Goal: Transaction & Acquisition: Purchase product/service

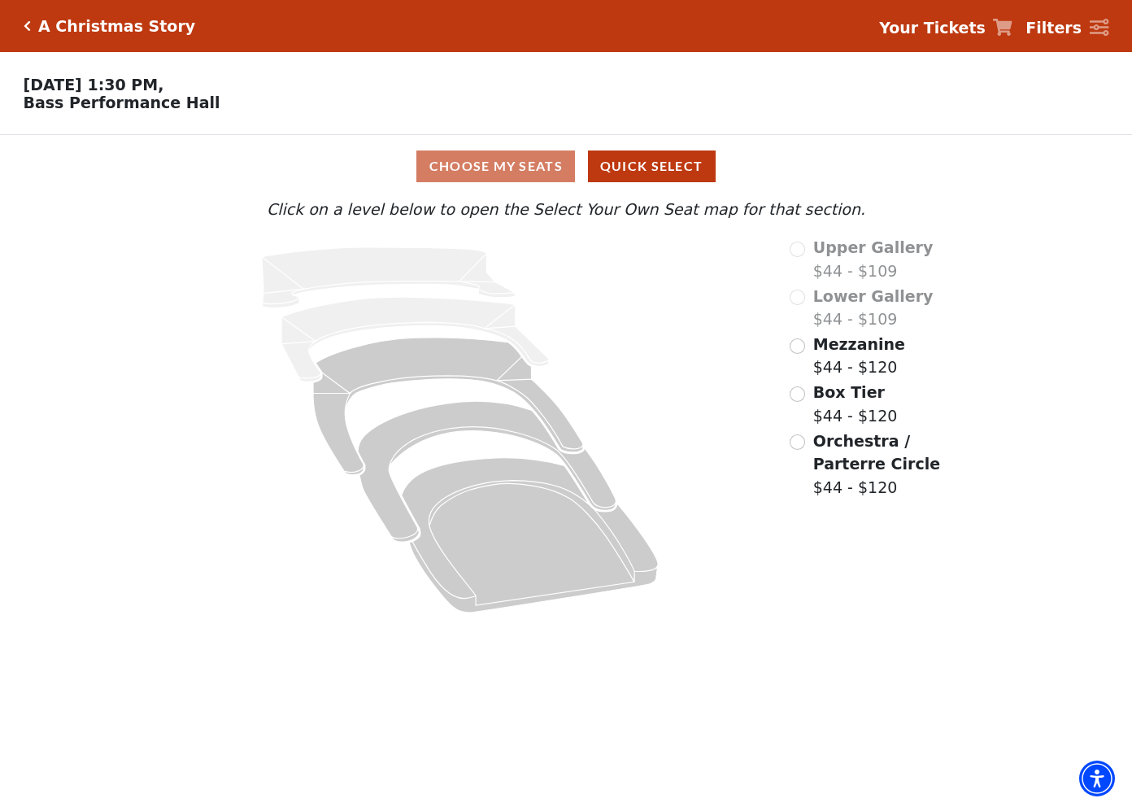
click at [845, 353] on span "Mezzanine" at bounding box center [859, 344] width 92 height 18
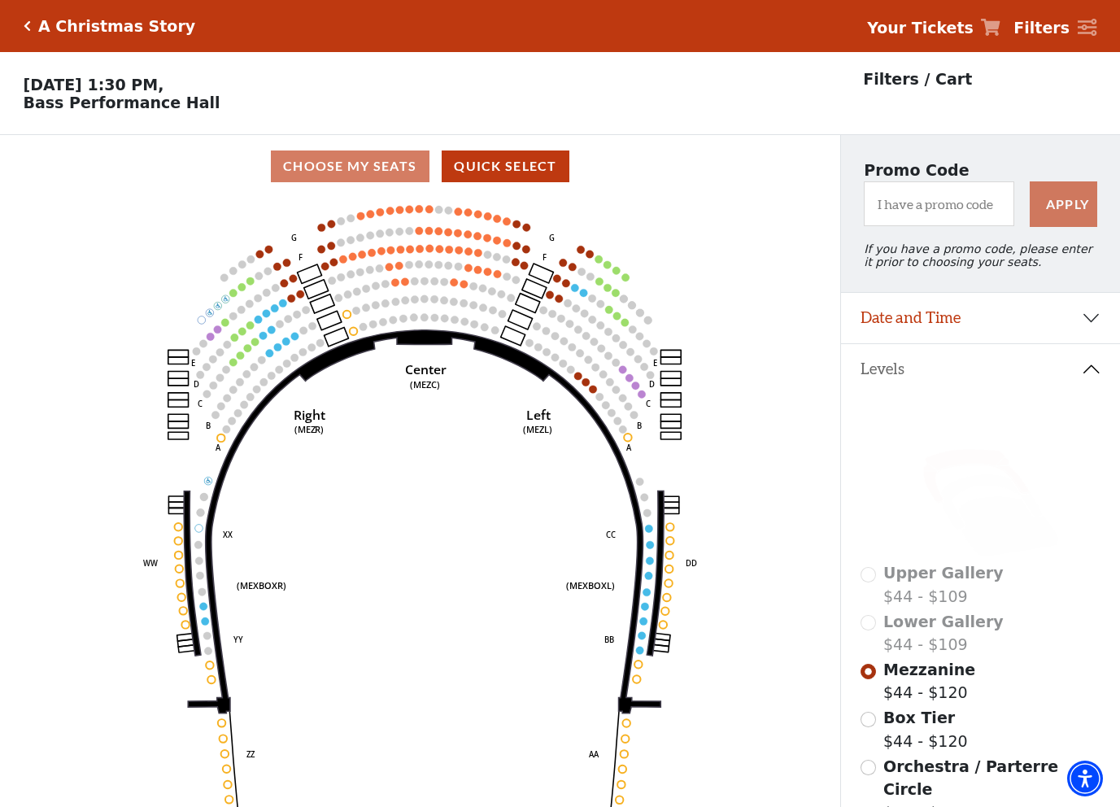
scroll to position [76, 0]
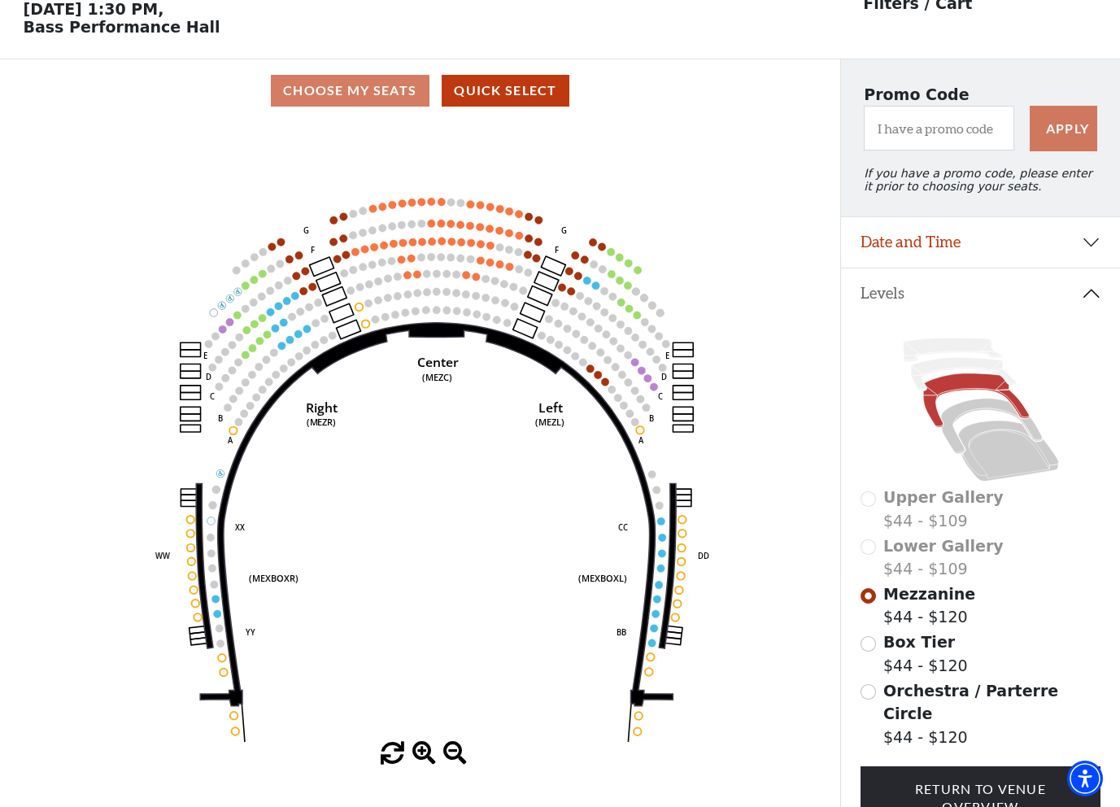
drag, startPoint x: 507, startPoint y: 399, endPoint x: 506, endPoint y: 356, distance: 43.1
click at [521, 462] on icon "Center (MEZC) Right (MEZR) Left (MEZL) (MEXBOXR) (MEXBOXL) XX WW CC DD YY BB ZZ…" at bounding box center [420, 432] width 756 height 620
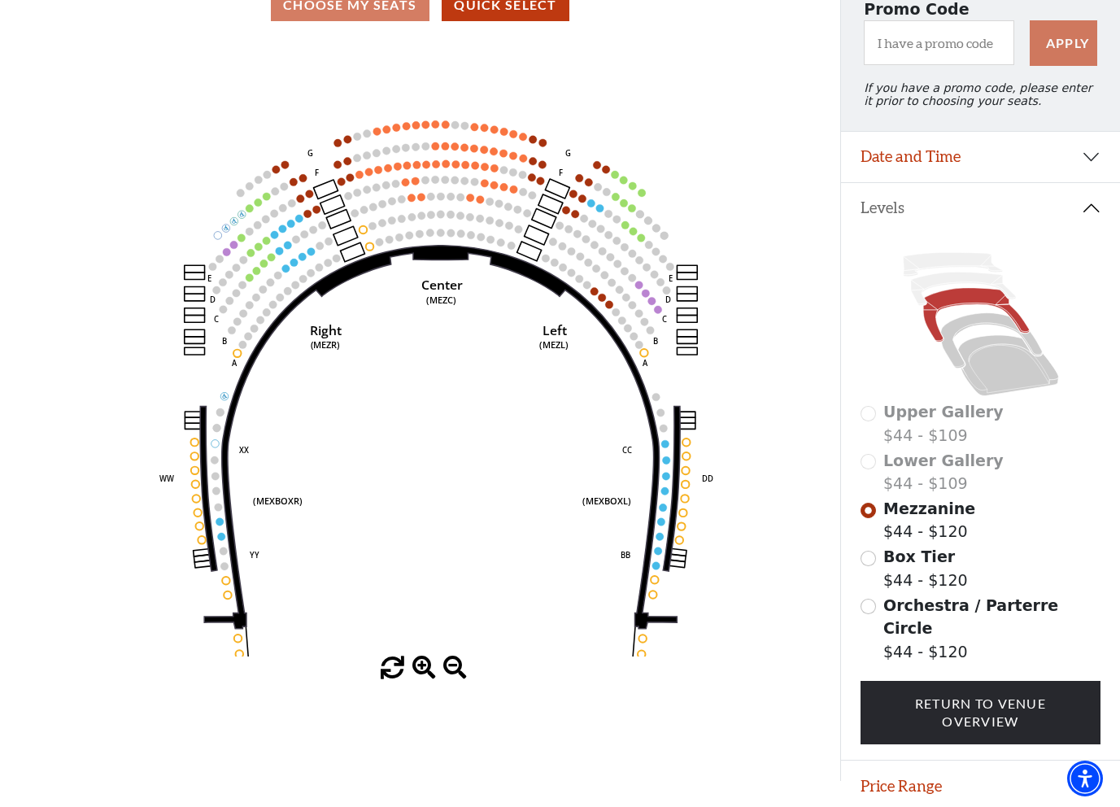
scroll to position [163, 0]
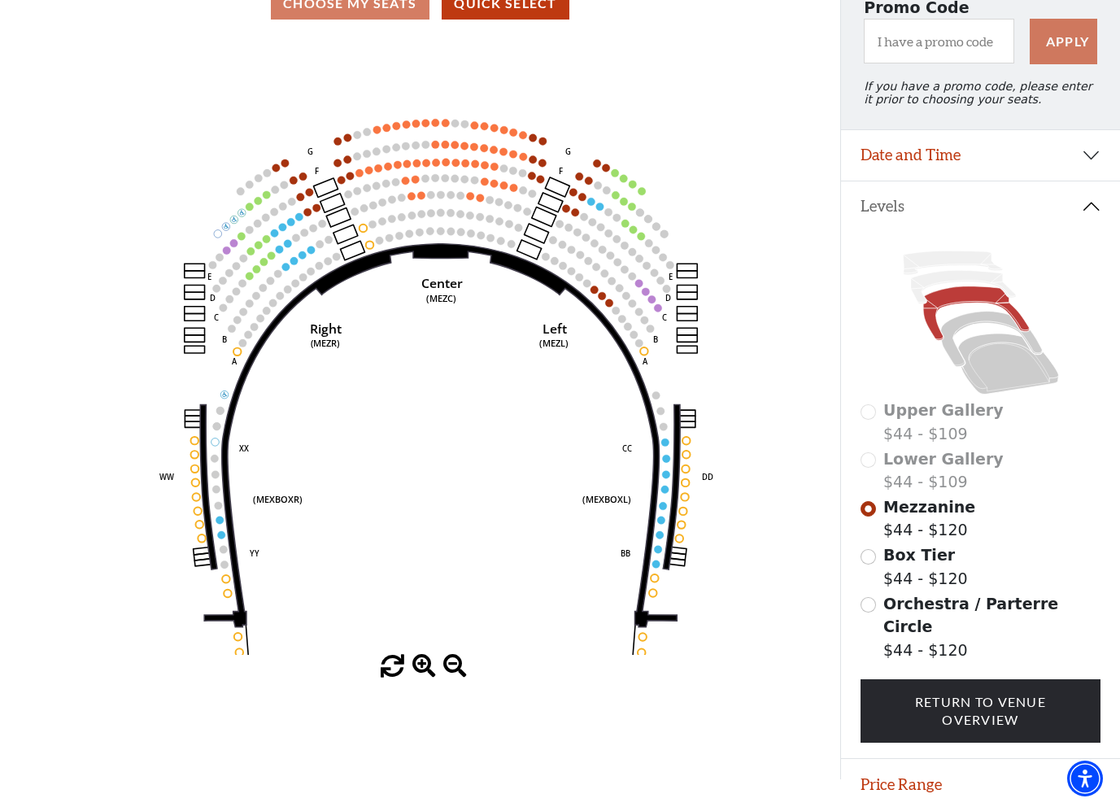
click at [429, 661] on span at bounding box center [424, 667] width 24 height 24
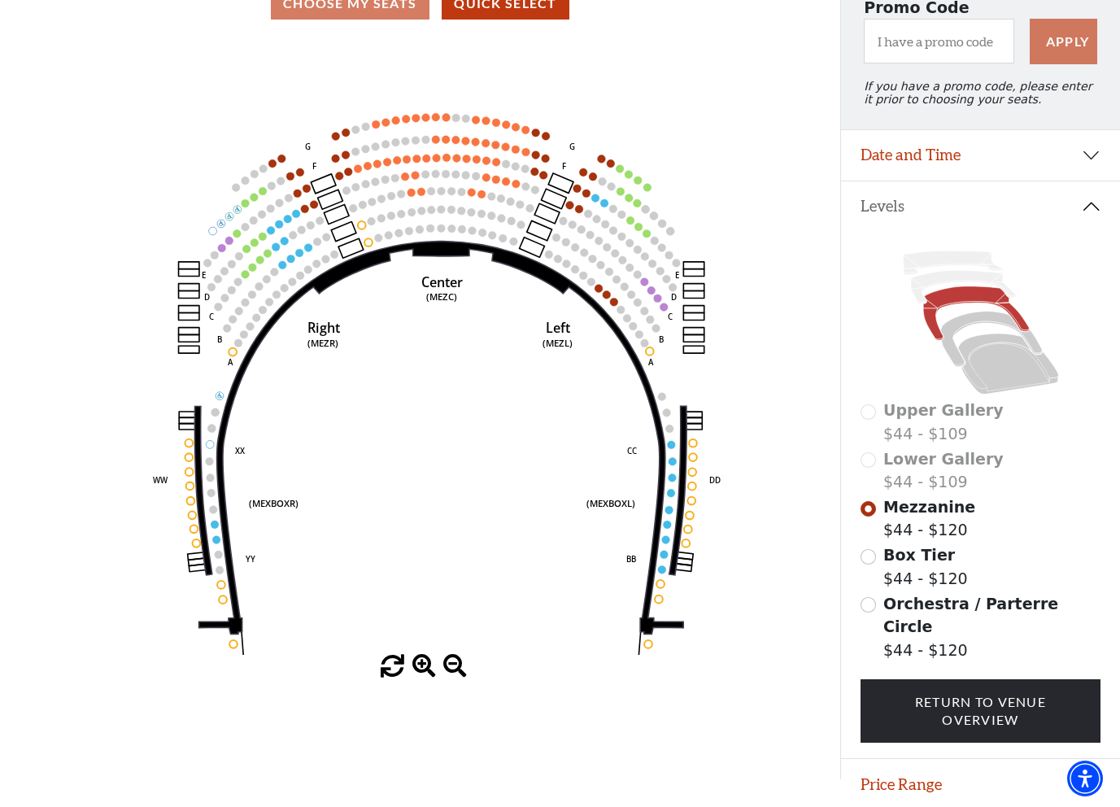
click at [427, 663] on span at bounding box center [424, 667] width 24 height 24
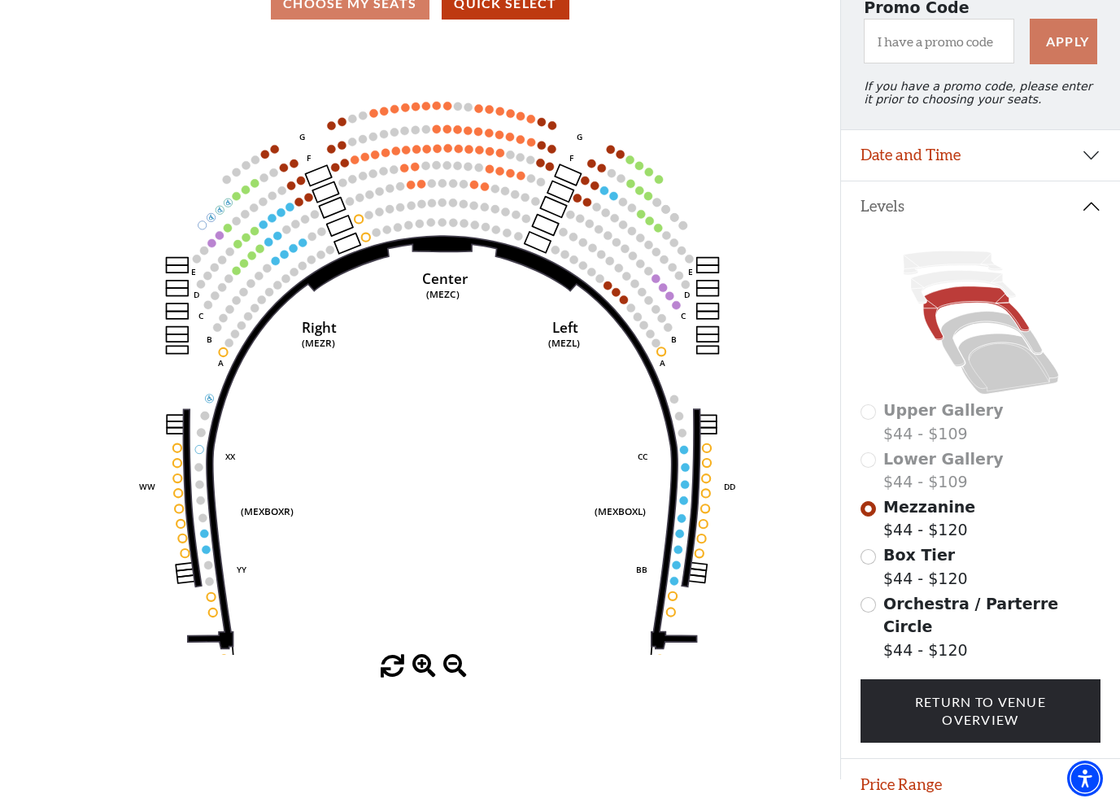
click at [427, 663] on span at bounding box center [424, 667] width 24 height 24
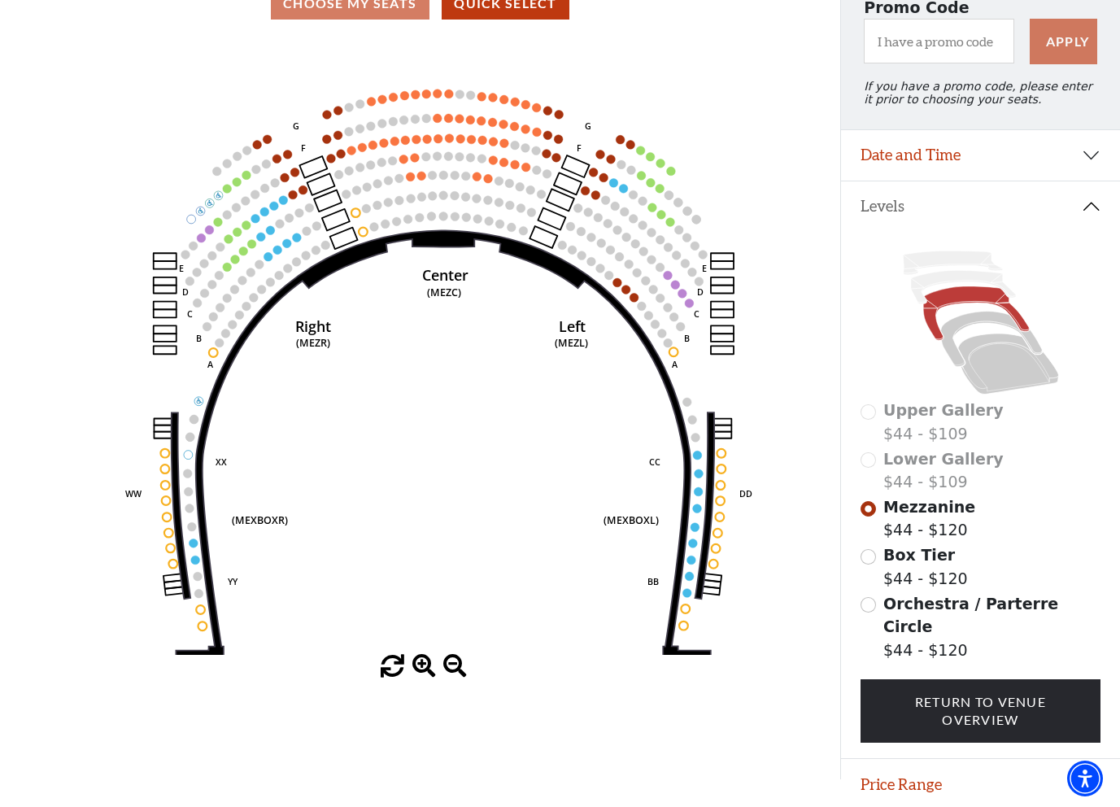
click at [427, 663] on span at bounding box center [424, 667] width 24 height 24
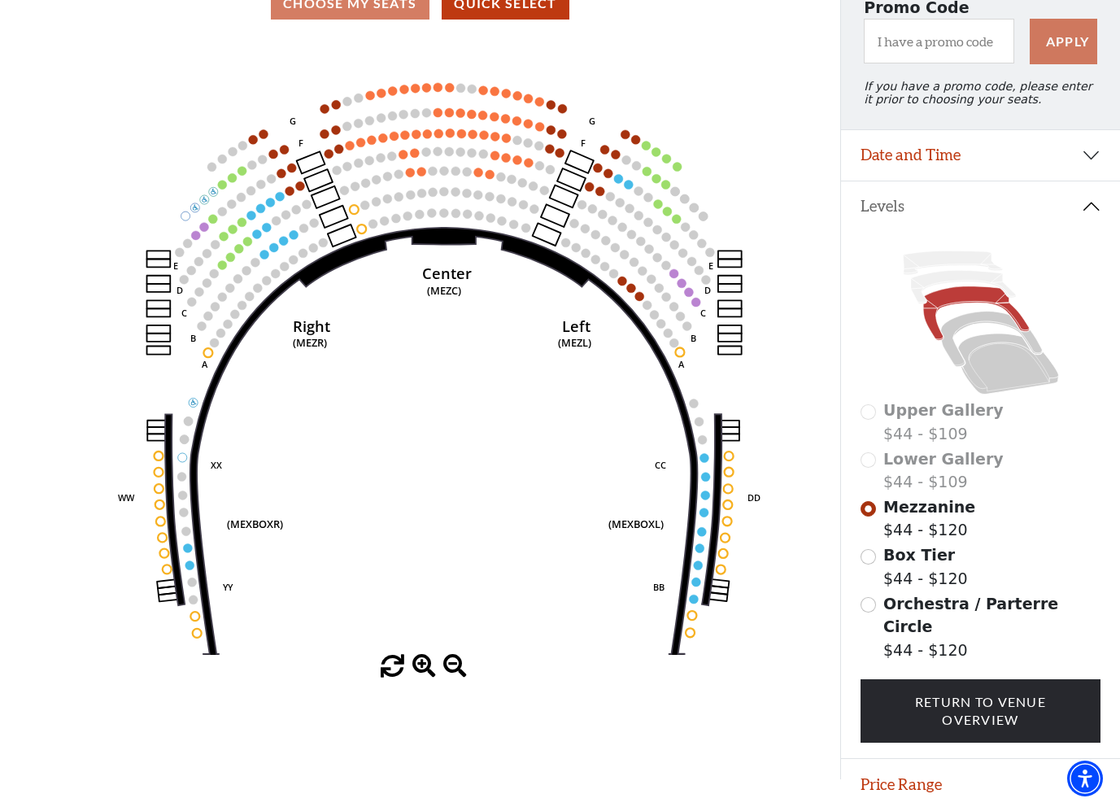
click at [427, 663] on span at bounding box center [424, 667] width 24 height 24
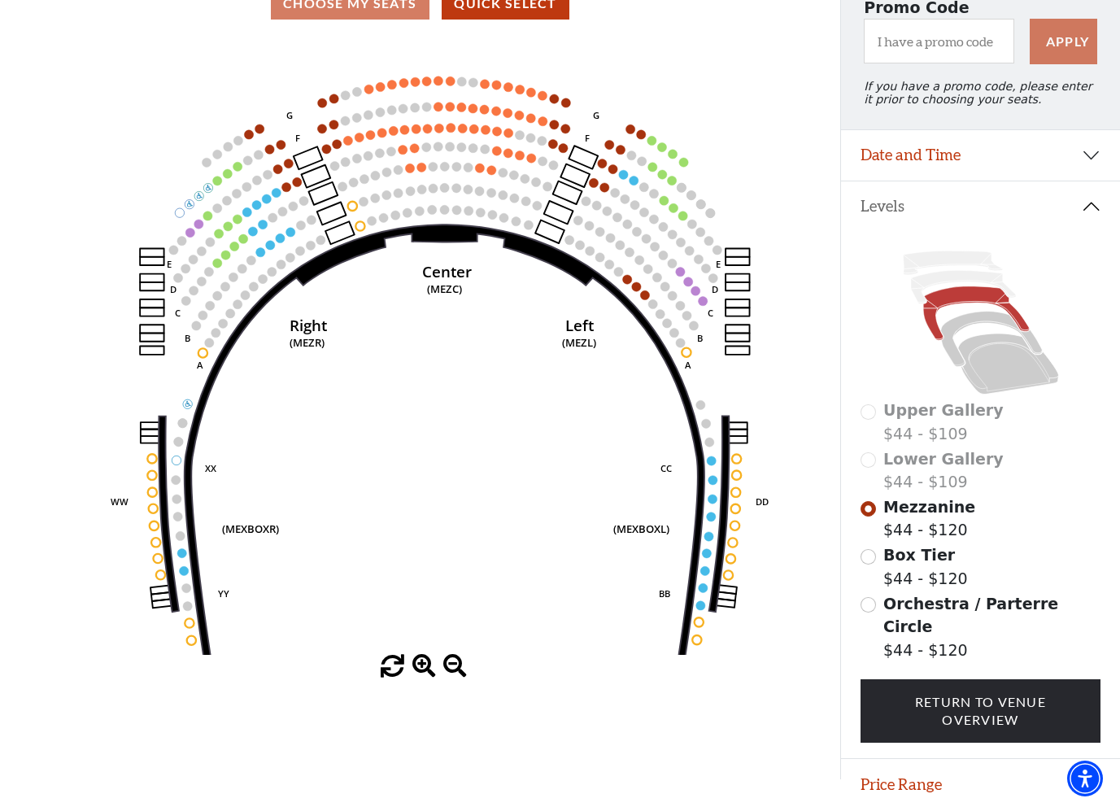
click at [427, 663] on span at bounding box center [424, 667] width 24 height 24
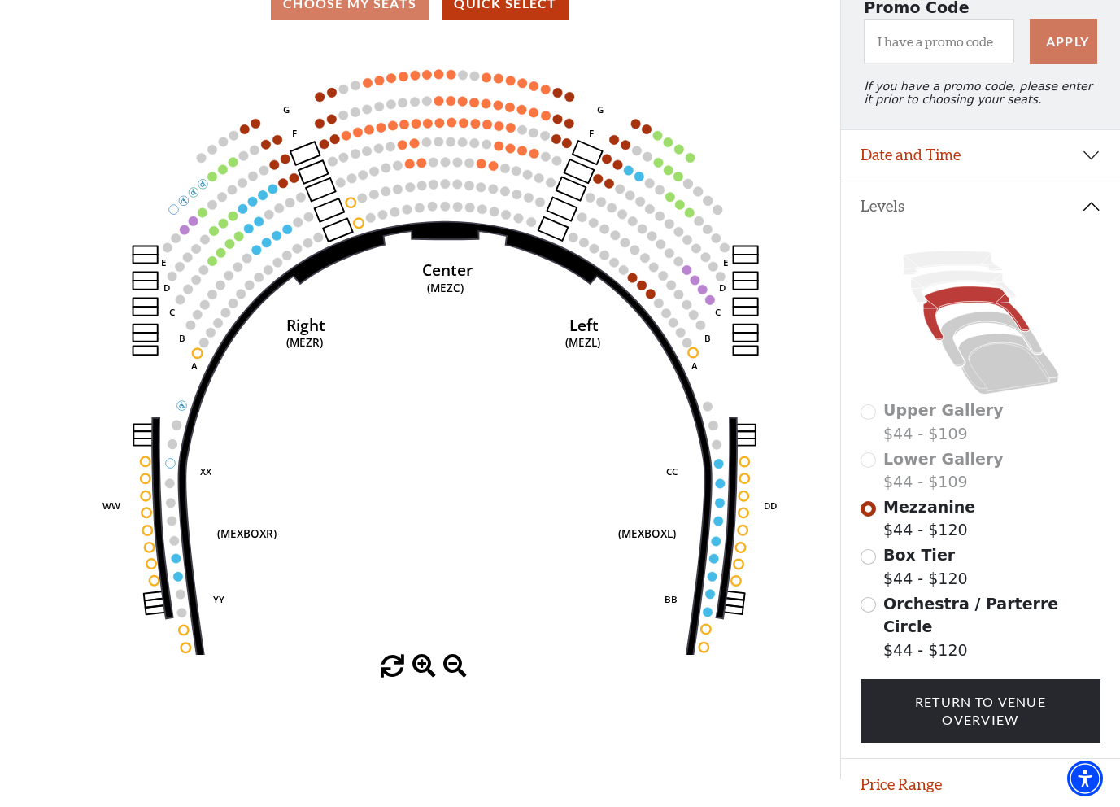
click at [427, 663] on span at bounding box center [424, 667] width 24 height 24
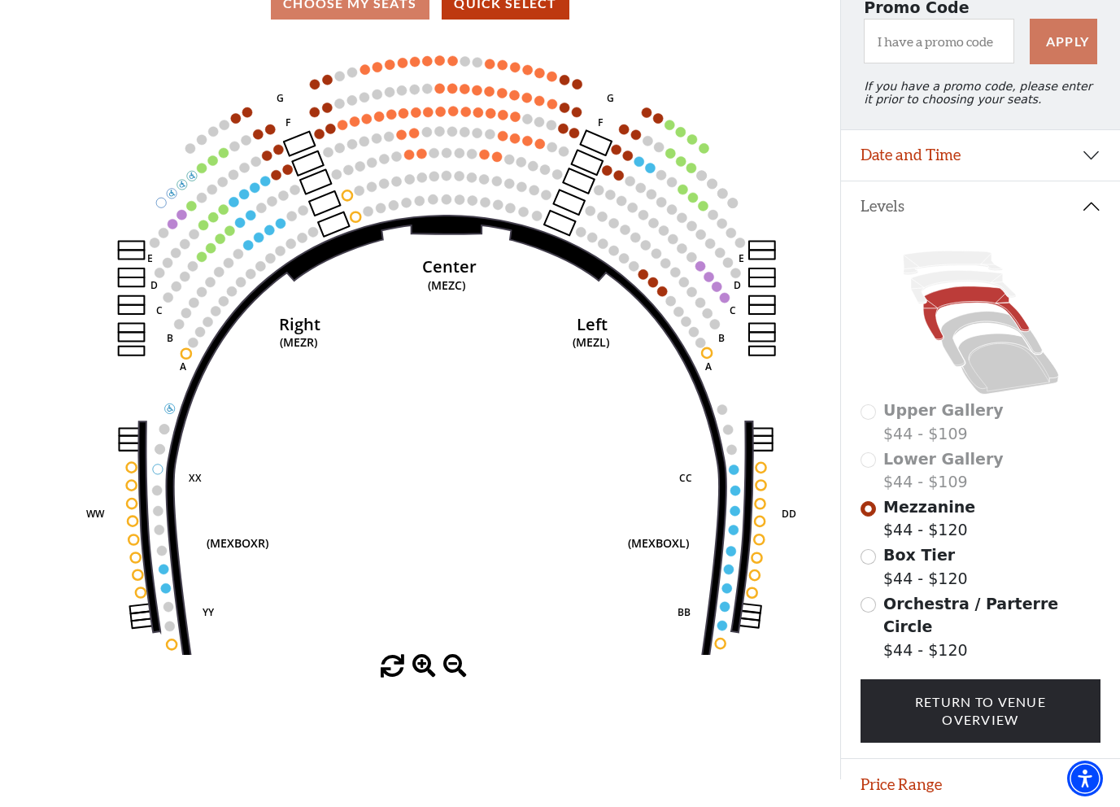
click at [427, 663] on span at bounding box center [424, 667] width 24 height 24
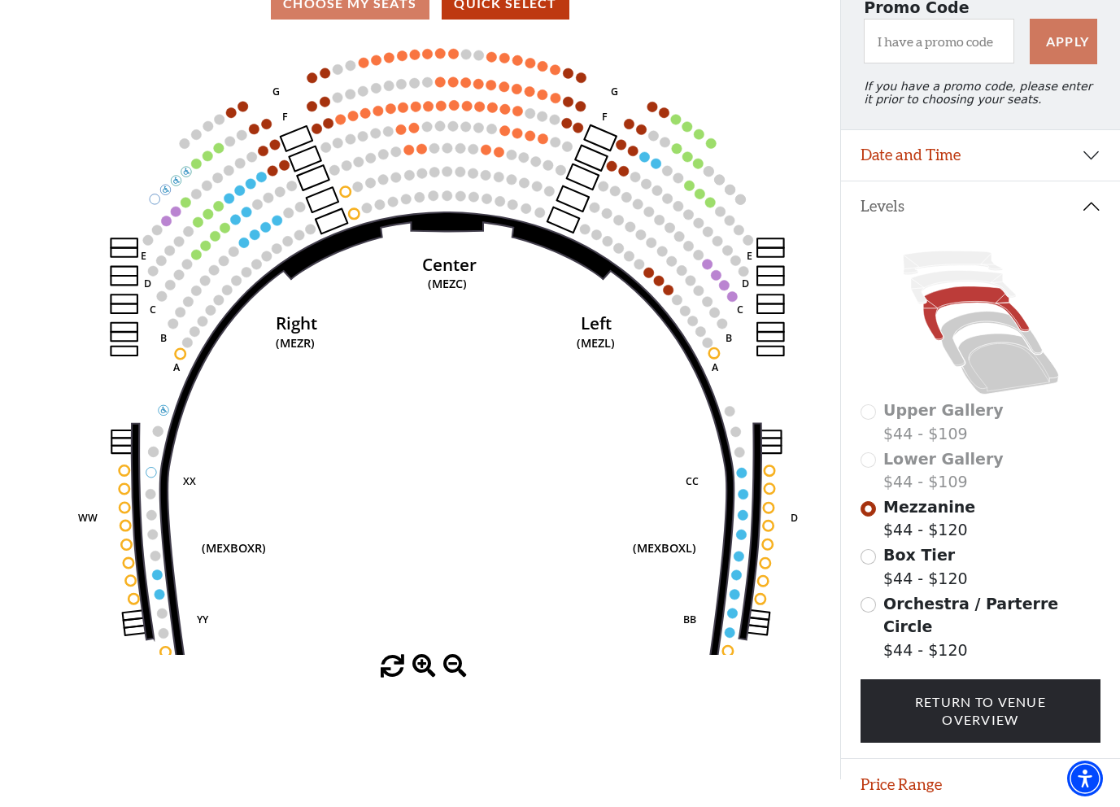
click at [427, 663] on span at bounding box center [424, 667] width 24 height 24
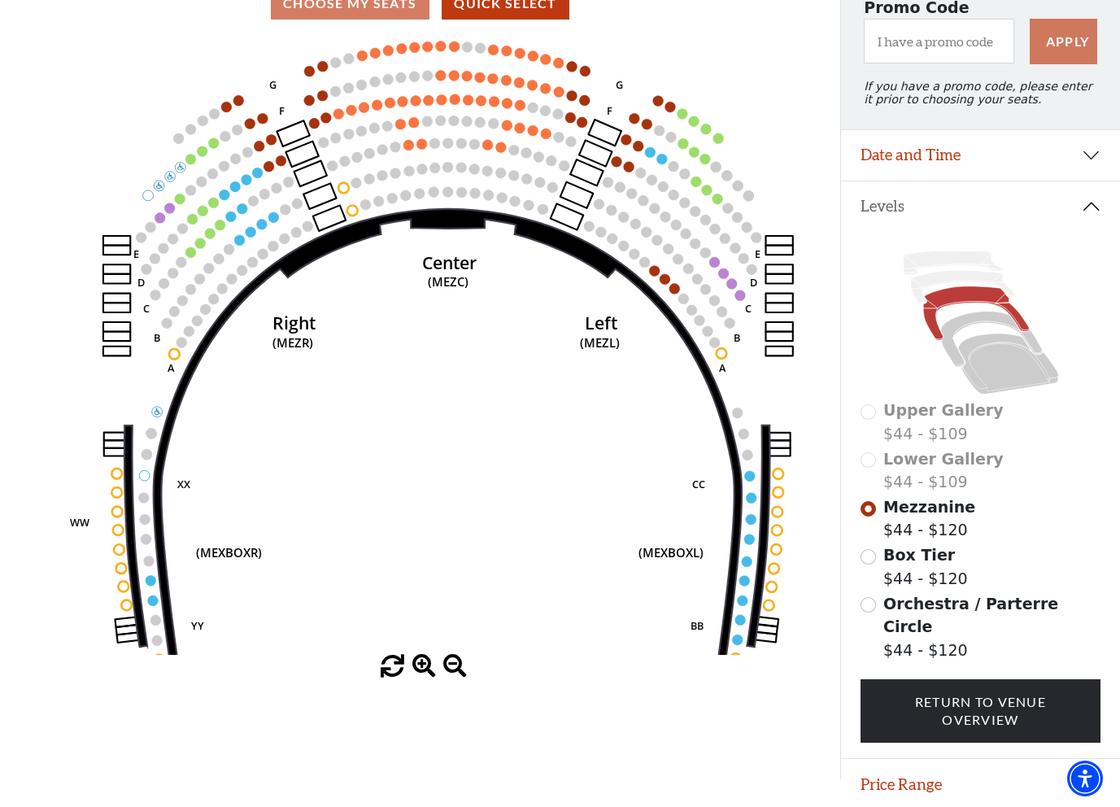
click at [427, 663] on span at bounding box center [424, 667] width 24 height 24
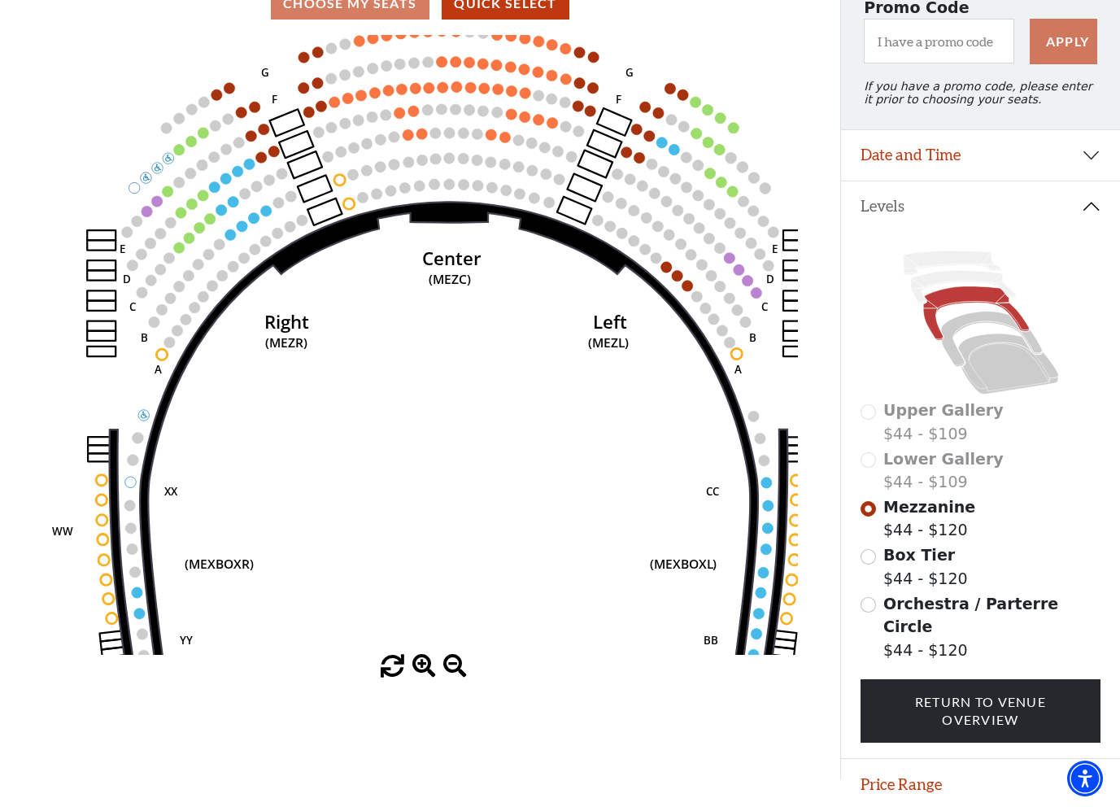
click at [427, 663] on span at bounding box center [424, 667] width 24 height 24
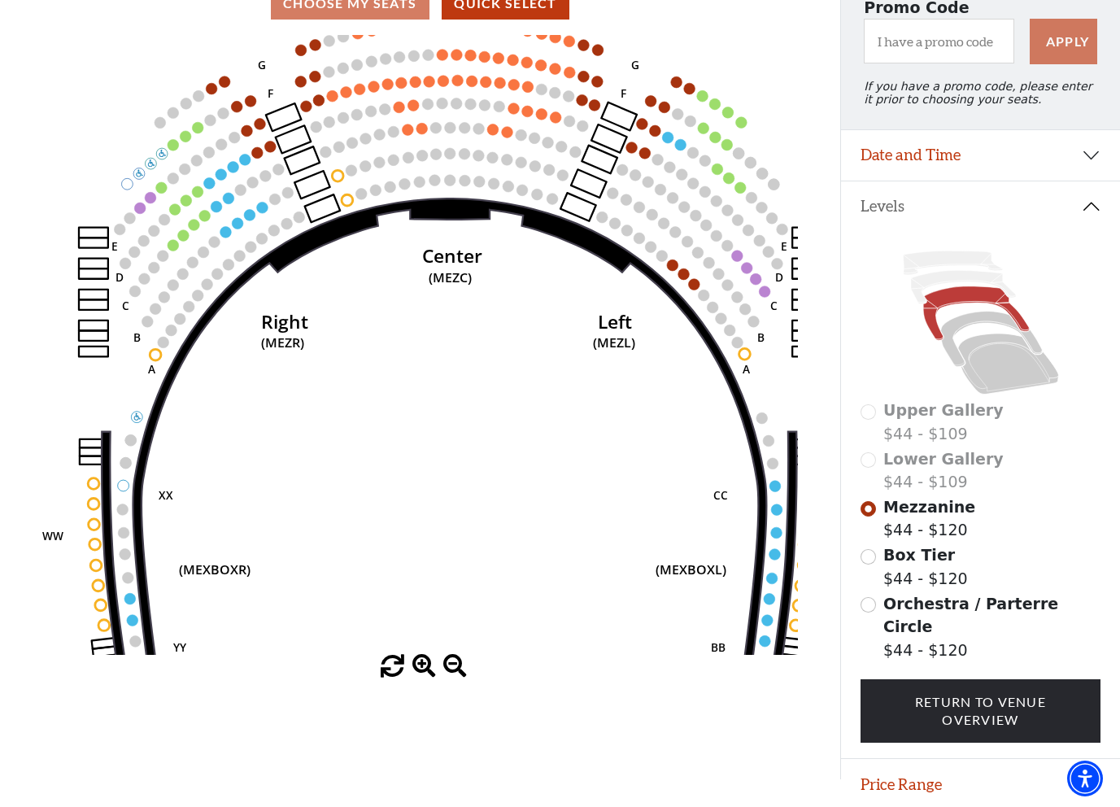
click at [427, 663] on span at bounding box center [424, 667] width 24 height 24
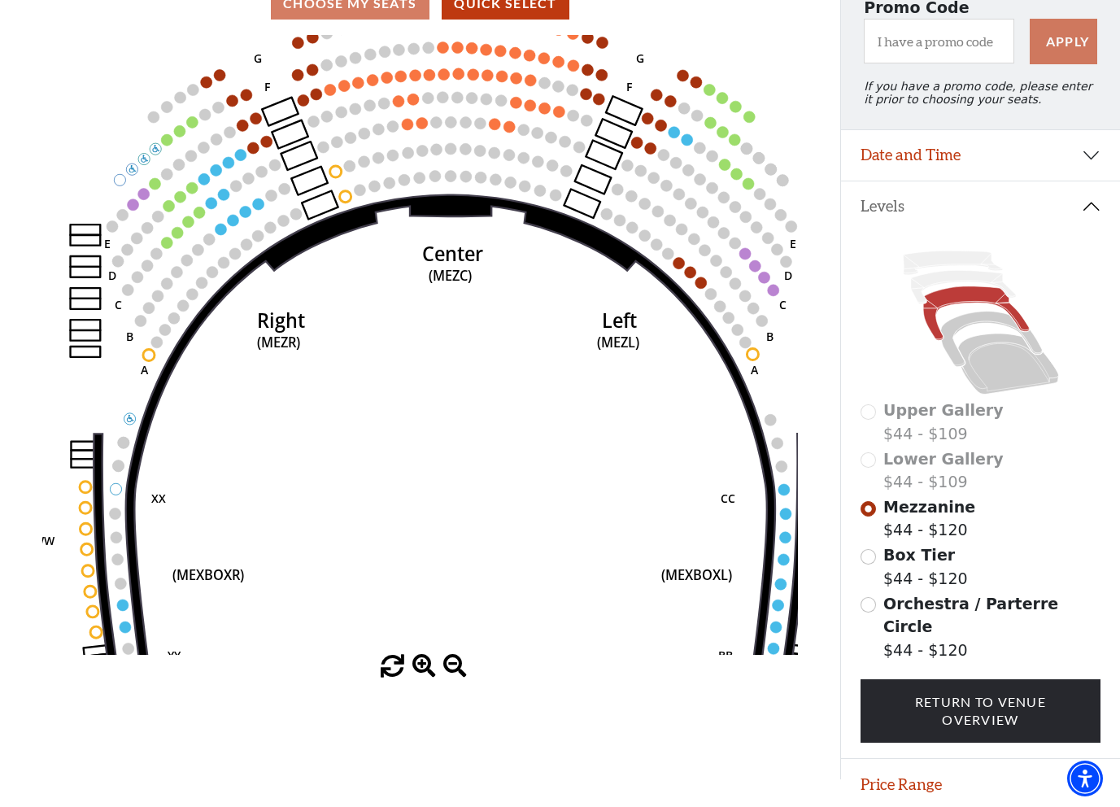
click at [427, 663] on span at bounding box center [424, 667] width 24 height 24
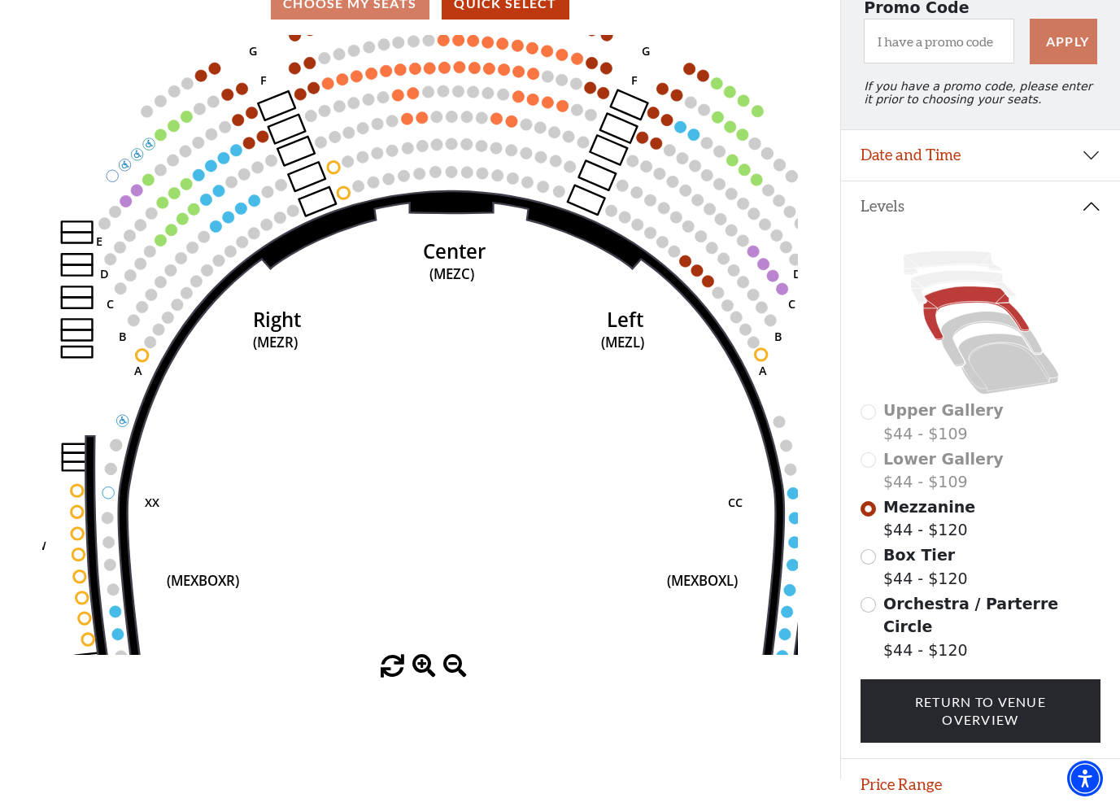
click at [427, 663] on span at bounding box center [424, 667] width 24 height 24
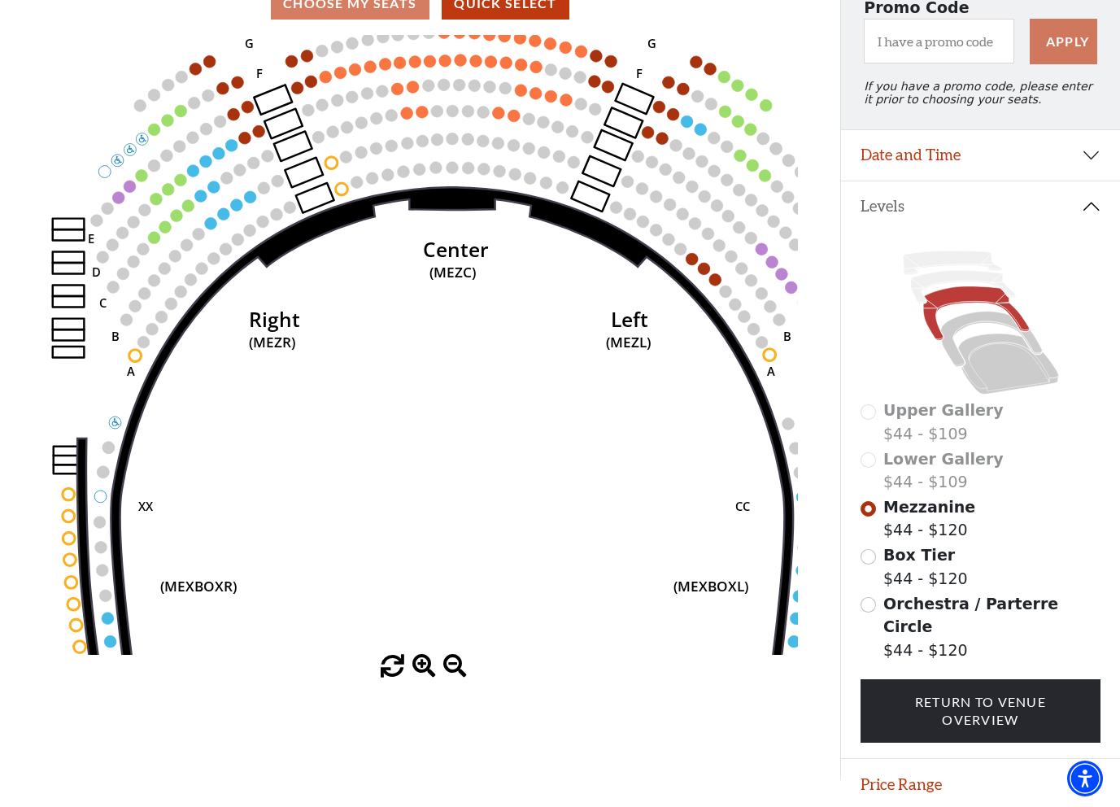
drag, startPoint x: 399, startPoint y: 286, endPoint x: 360, endPoint y: 421, distance: 140.3
click at [360, 421] on icon "Center (MEZC) Right (MEZR) Left (MEZL) (MEXBOXR) (MEXBOXL) XX WW CC DD YY BB ZZ…" at bounding box center [420, 345] width 756 height 620
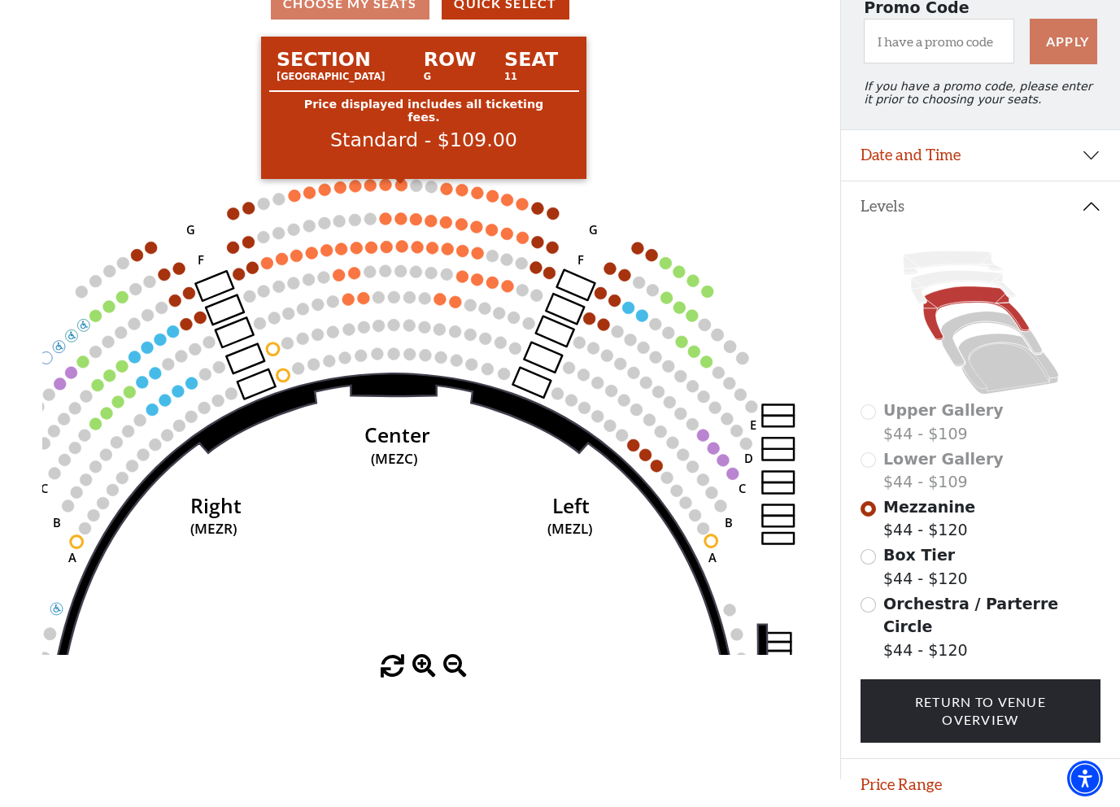
click at [401, 190] on circle at bounding box center [401, 185] width 12 height 12
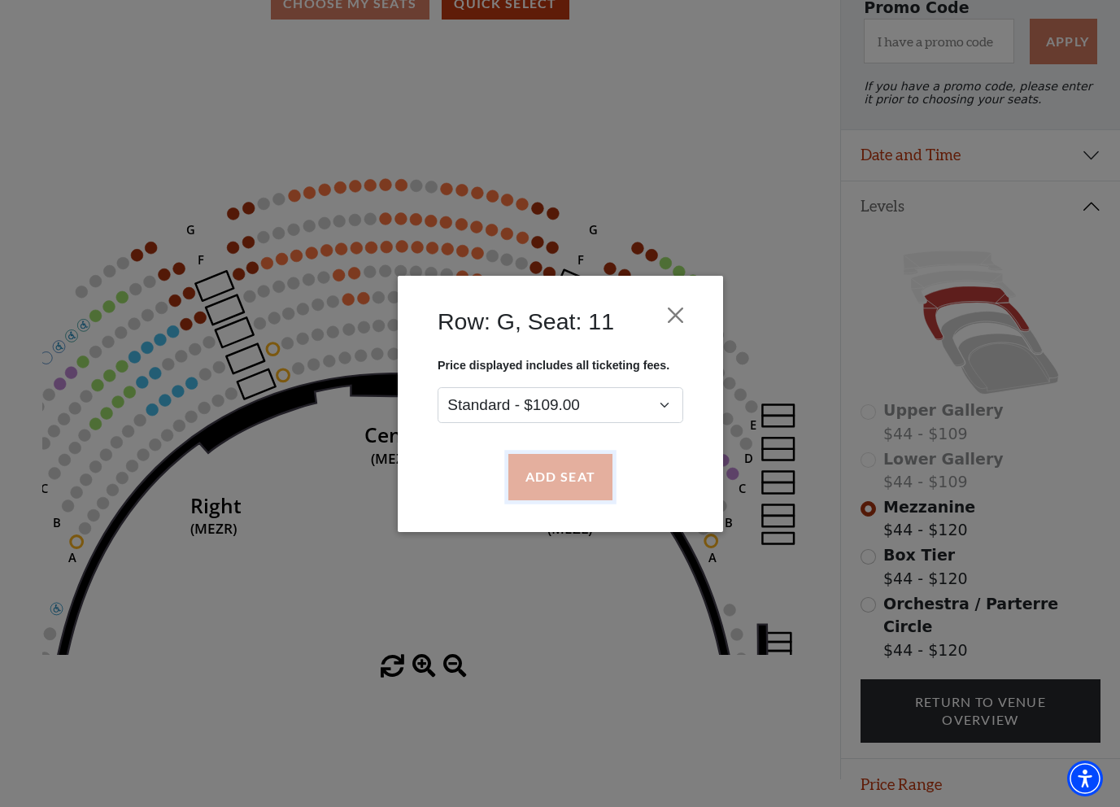
click at [583, 478] on button "Add Seat" at bounding box center [560, 477] width 104 height 46
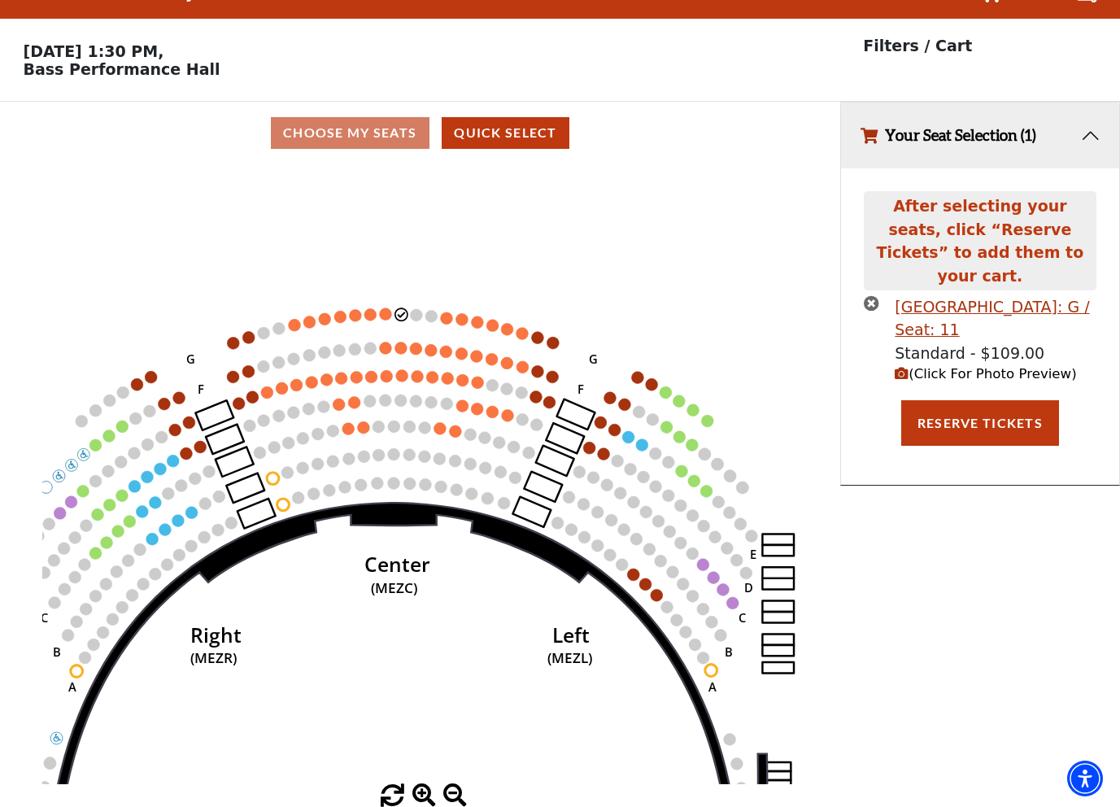
scroll to position [0, 0]
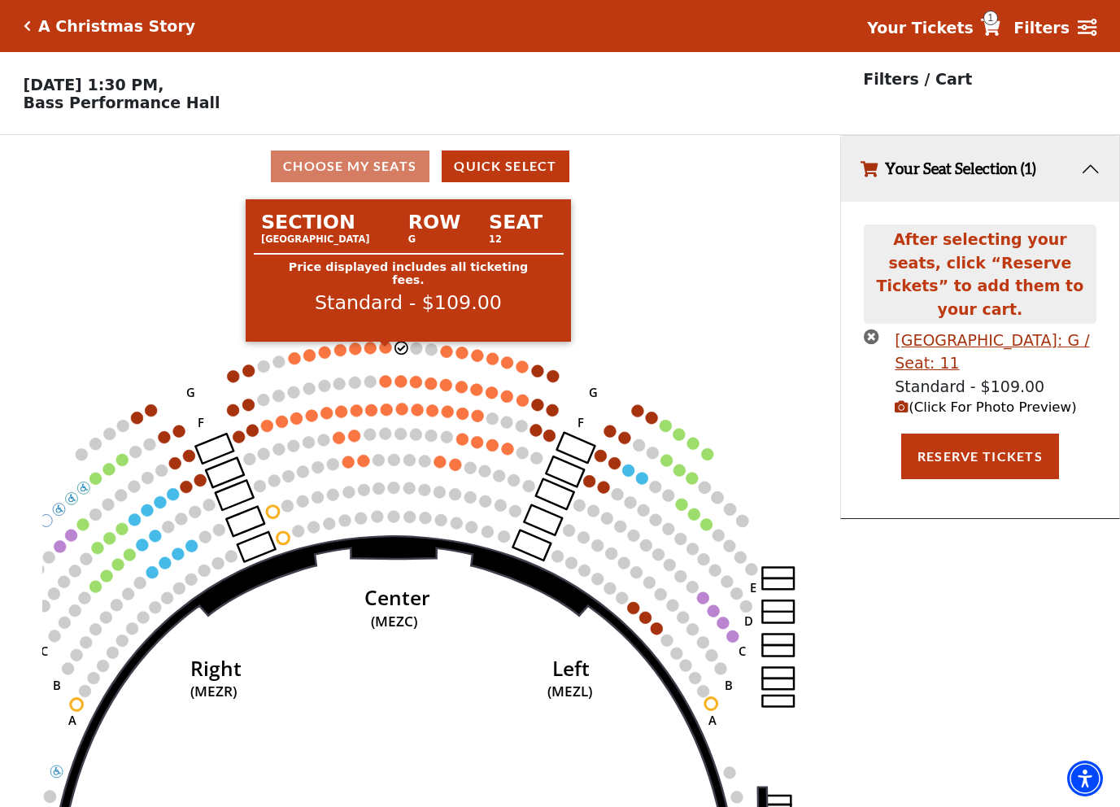
click at [386, 354] on circle at bounding box center [385, 348] width 12 height 12
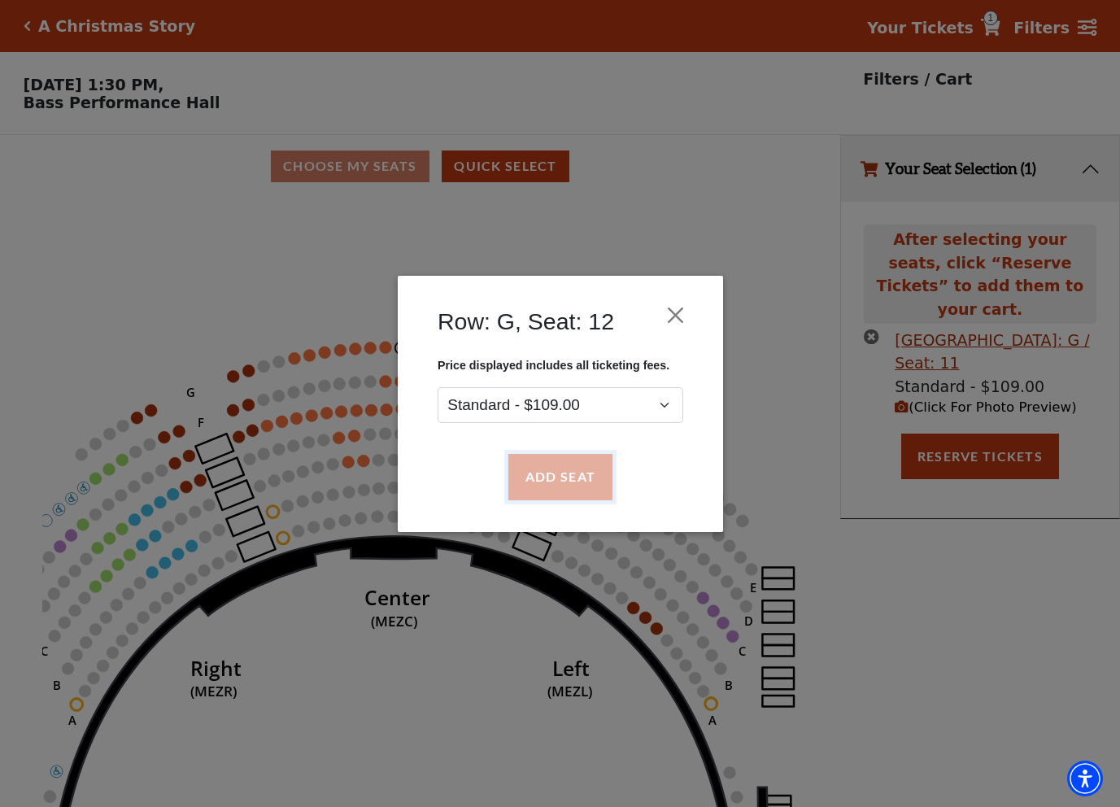
click at [551, 477] on button "Add Seat" at bounding box center [560, 477] width 104 height 46
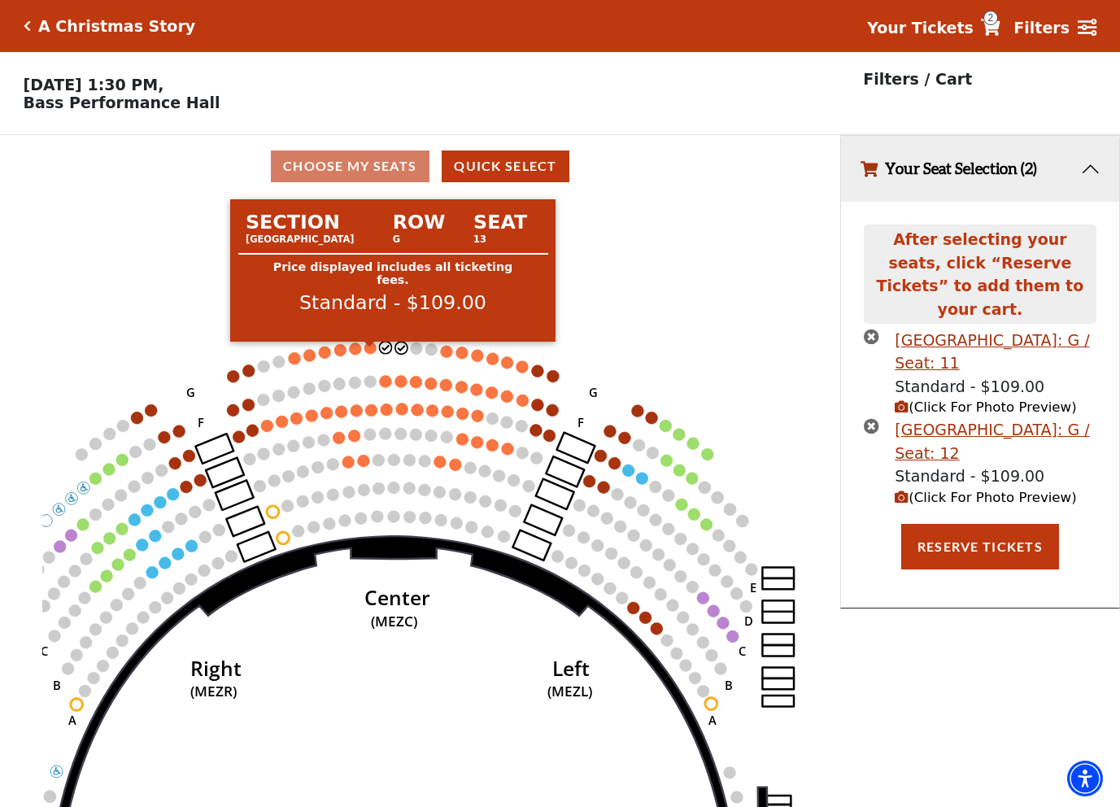
click at [367, 354] on circle at bounding box center [370, 348] width 12 height 12
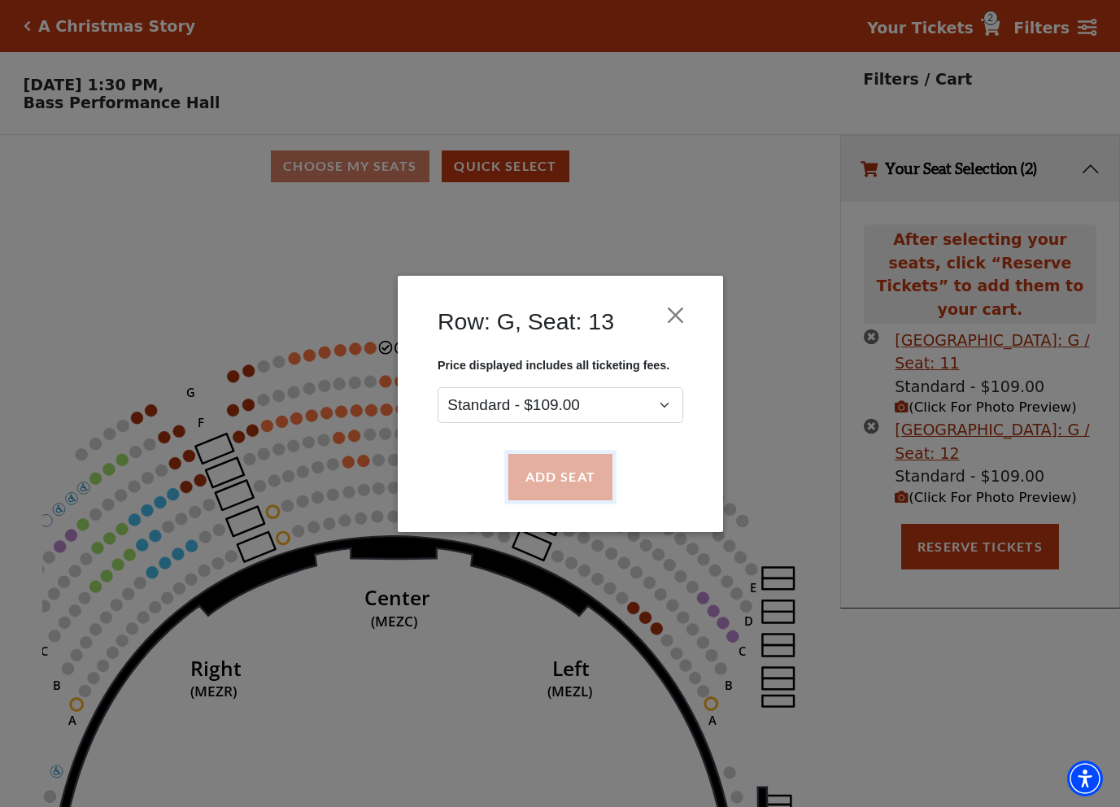
click at [565, 470] on button "Add Seat" at bounding box center [560, 477] width 104 height 46
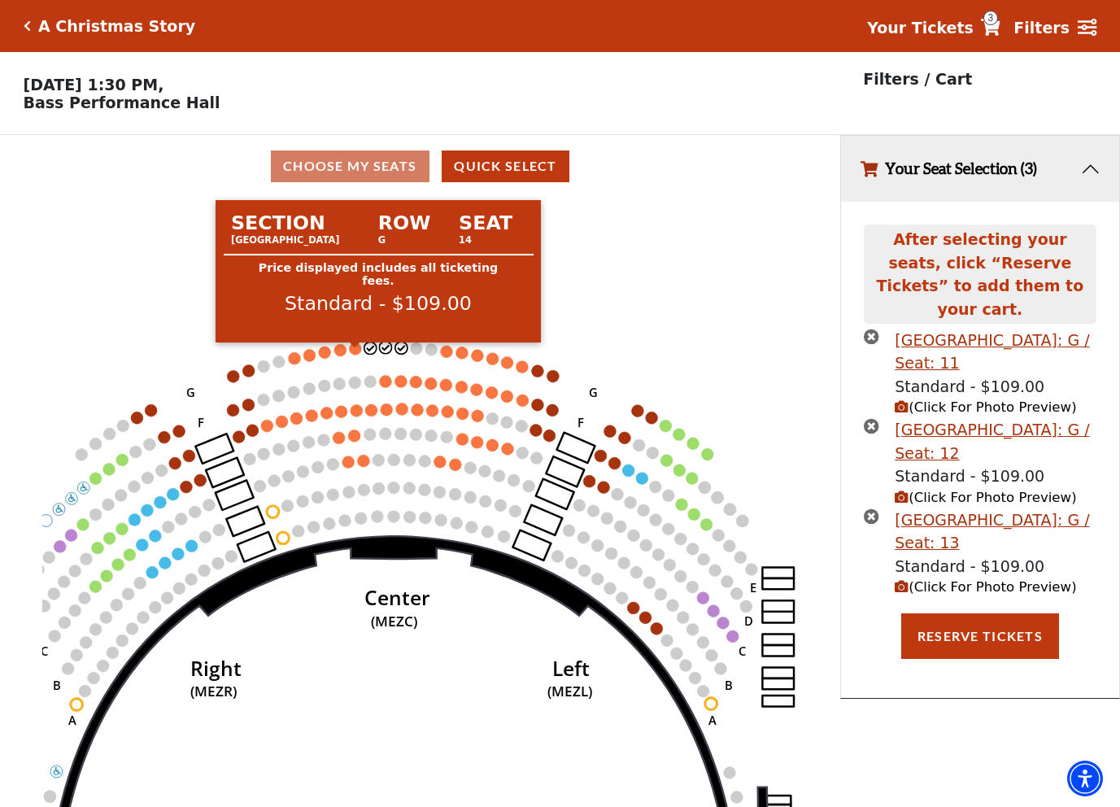
click at [355, 355] on circle at bounding box center [355, 348] width 12 height 12
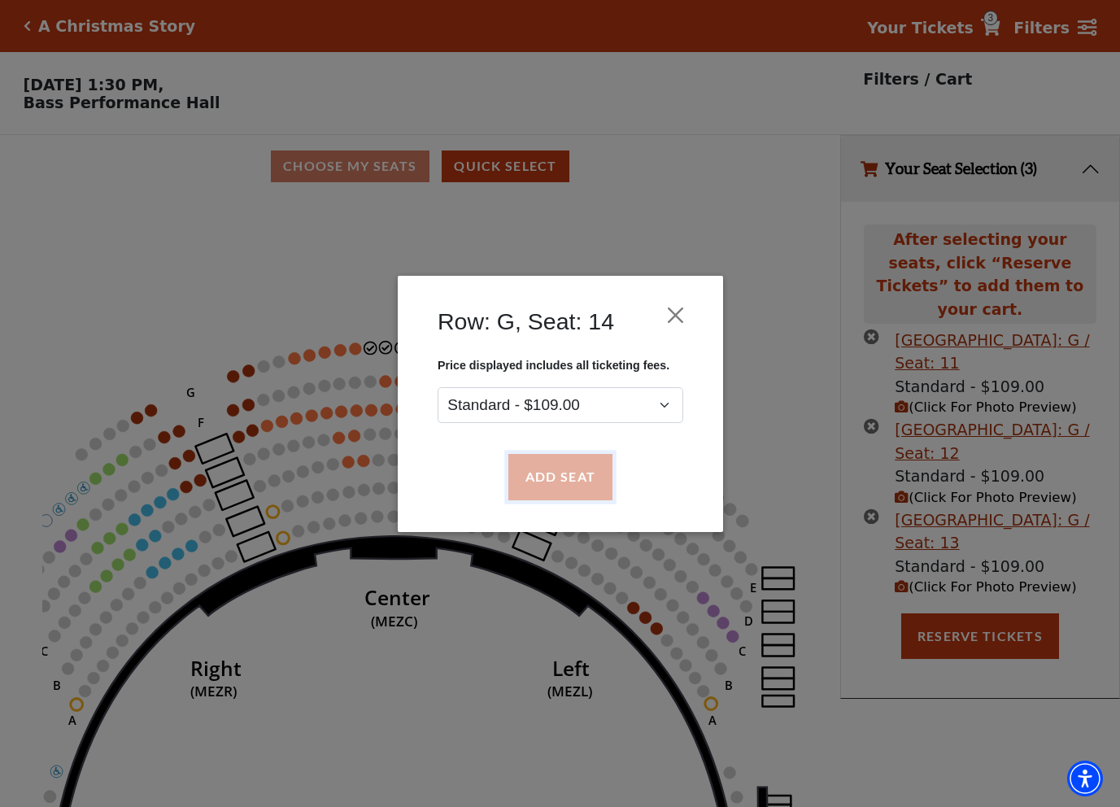
click at [573, 483] on button "Add Seat" at bounding box center [560, 477] width 104 height 46
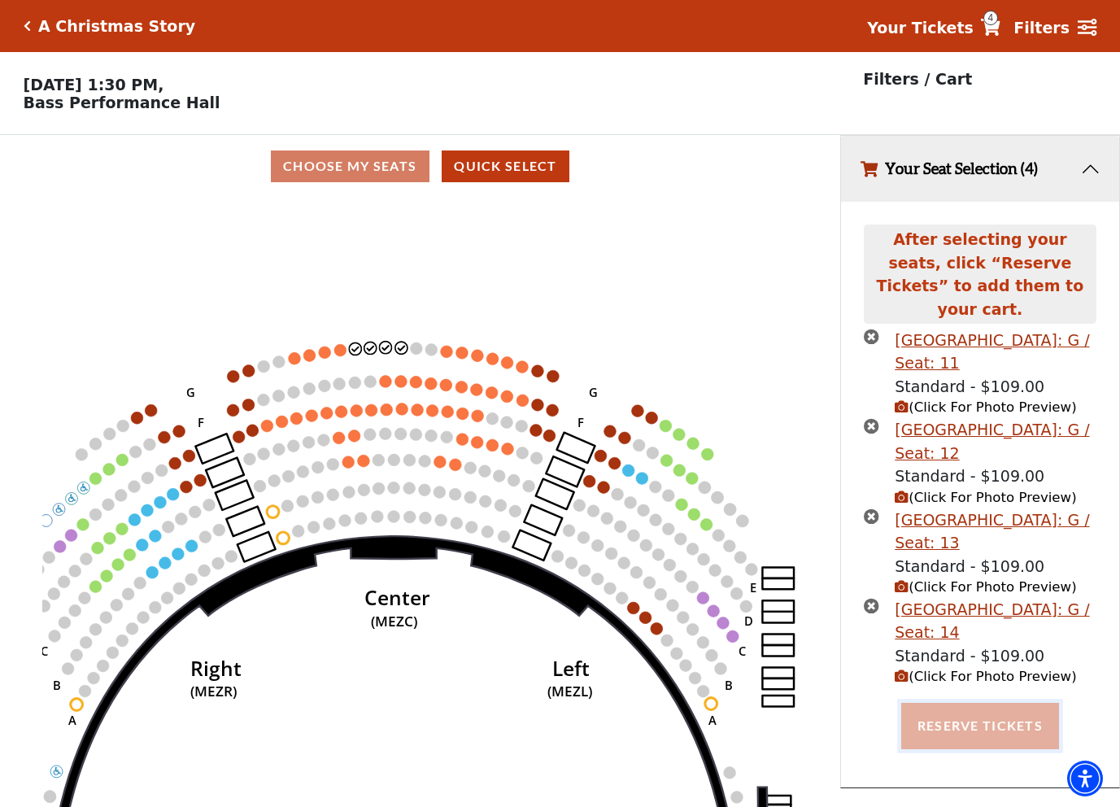
click at [988, 704] on button "Reserve Tickets" at bounding box center [980, 726] width 158 height 46
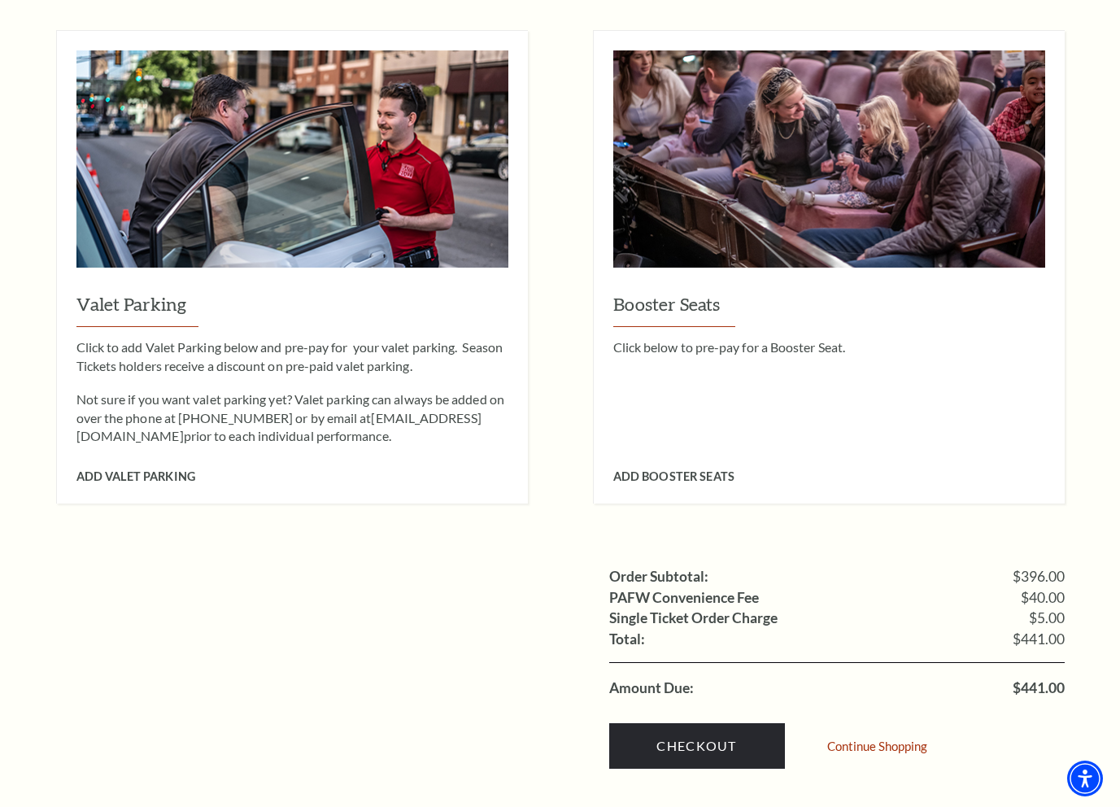
scroll to position [1383, 0]
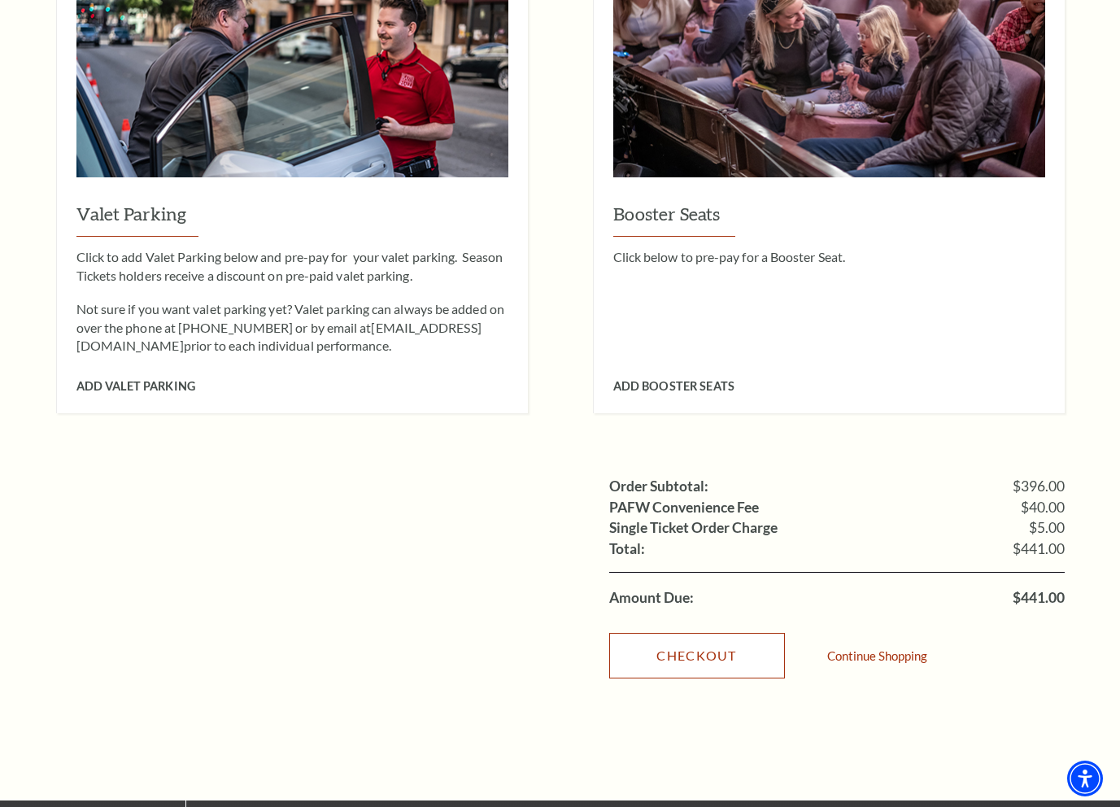
click at [697, 640] on link "Checkout" at bounding box center [697, 656] width 176 height 46
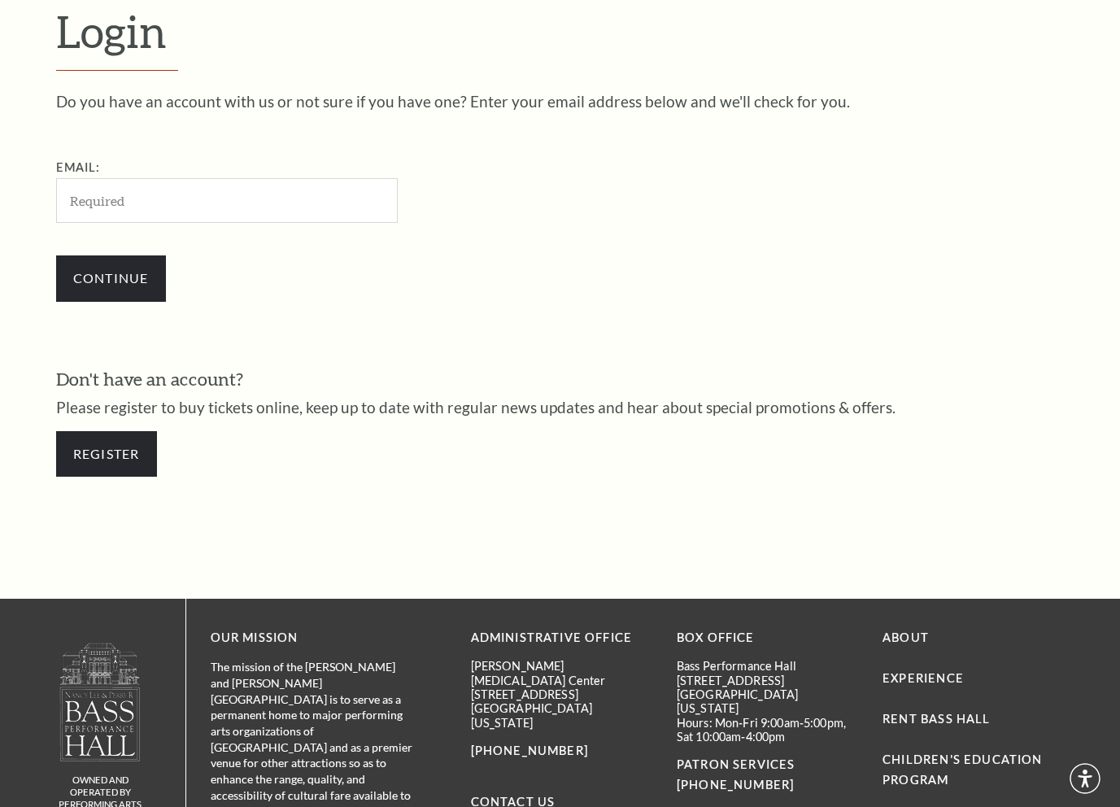
scroll to position [459, 0]
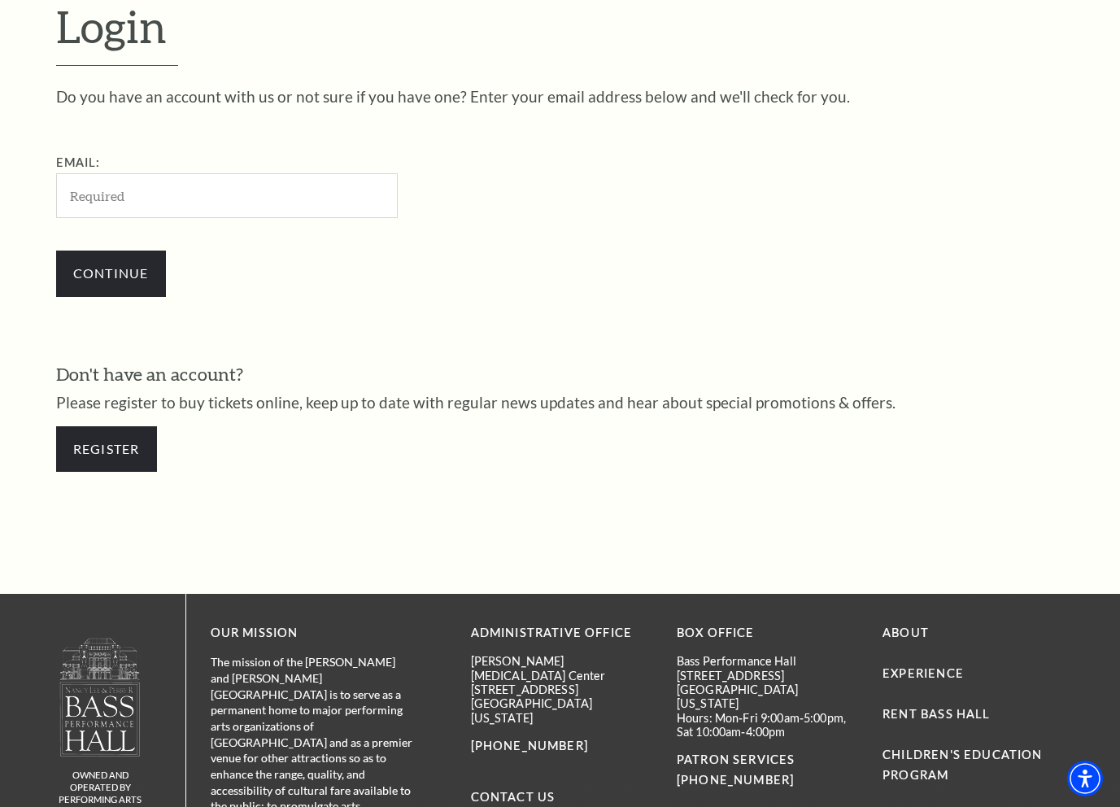
click at [121, 207] on input "Email:" at bounding box center [227, 195] width 342 height 45
type input "[EMAIL_ADDRESS][DOMAIN_NAME]"
click at [124, 259] on input "Continue" at bounding box center [111, 274] width 110 height 46
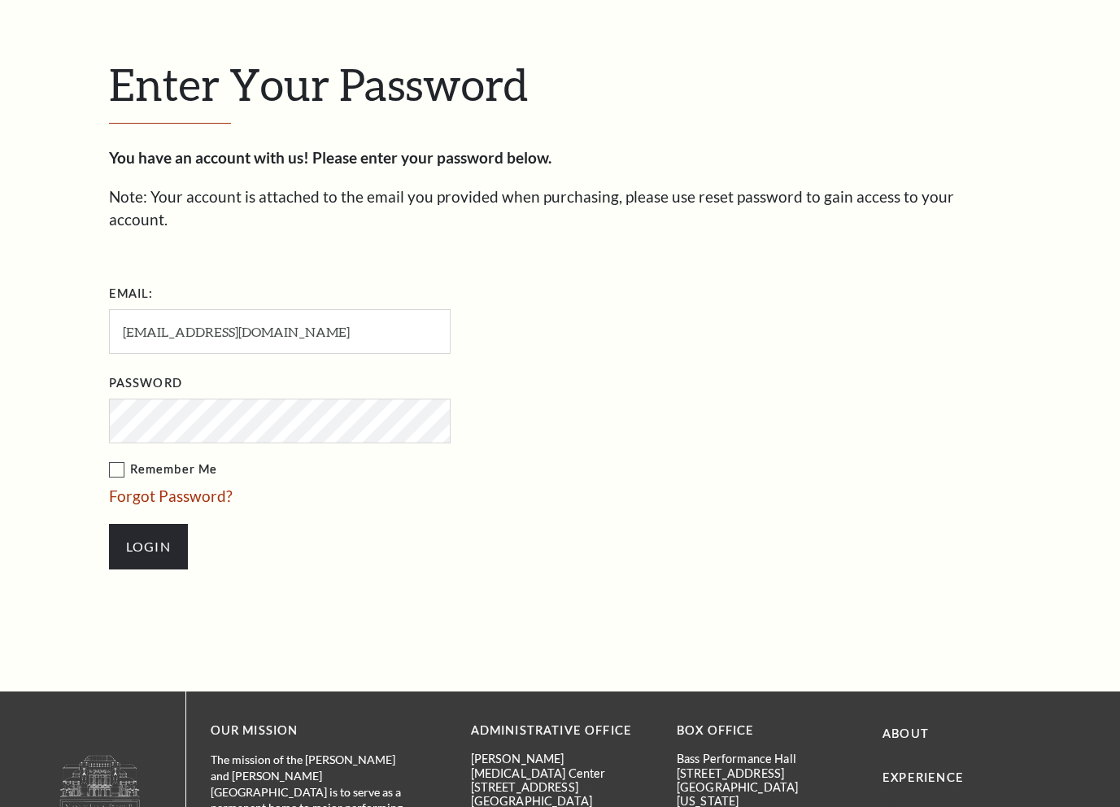
scroll to position [474, 0]
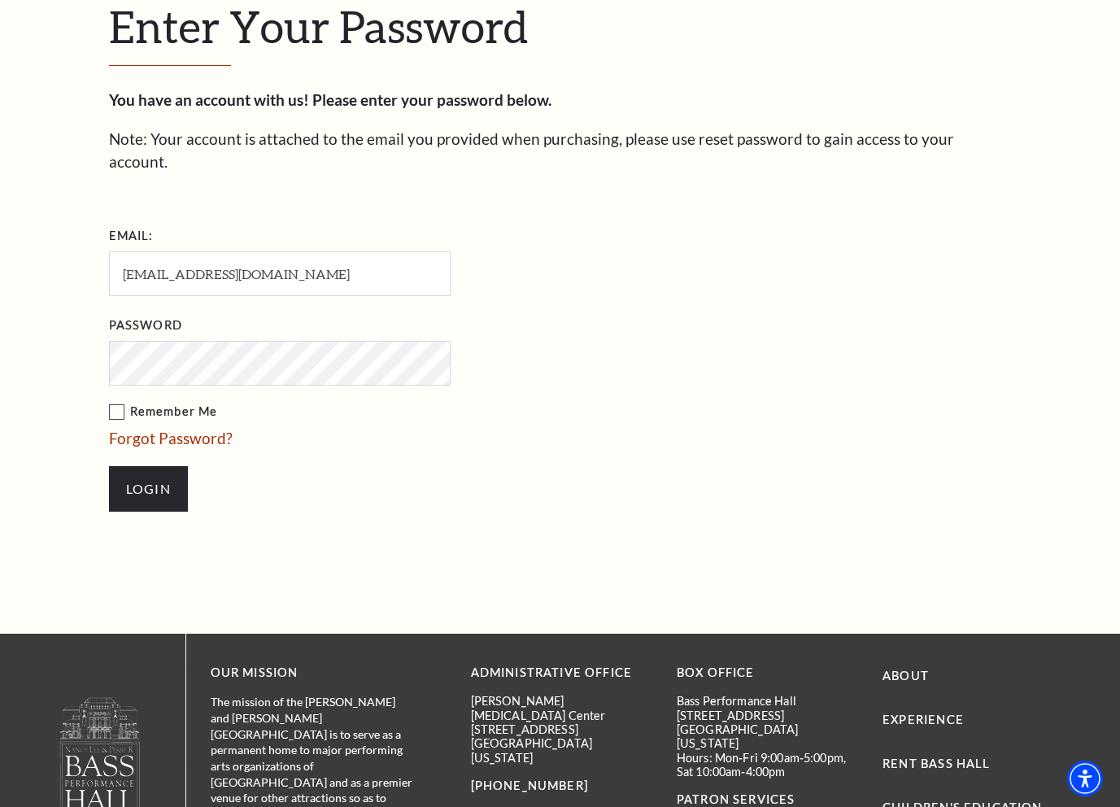
click at [281, 224] on li "Email: lequoctinh74@gmail.com" at bounding box center [361, 259] width 504 height 73
click at [284, 252] on input "lequoctinh74@gmail.com" at bounding box center [280, 273] width 342 height 45
type input "maimhoclan74@gmail.com"
click at [162, 466] on input "Login" at bounding box center [148, 489] width 79 height 46
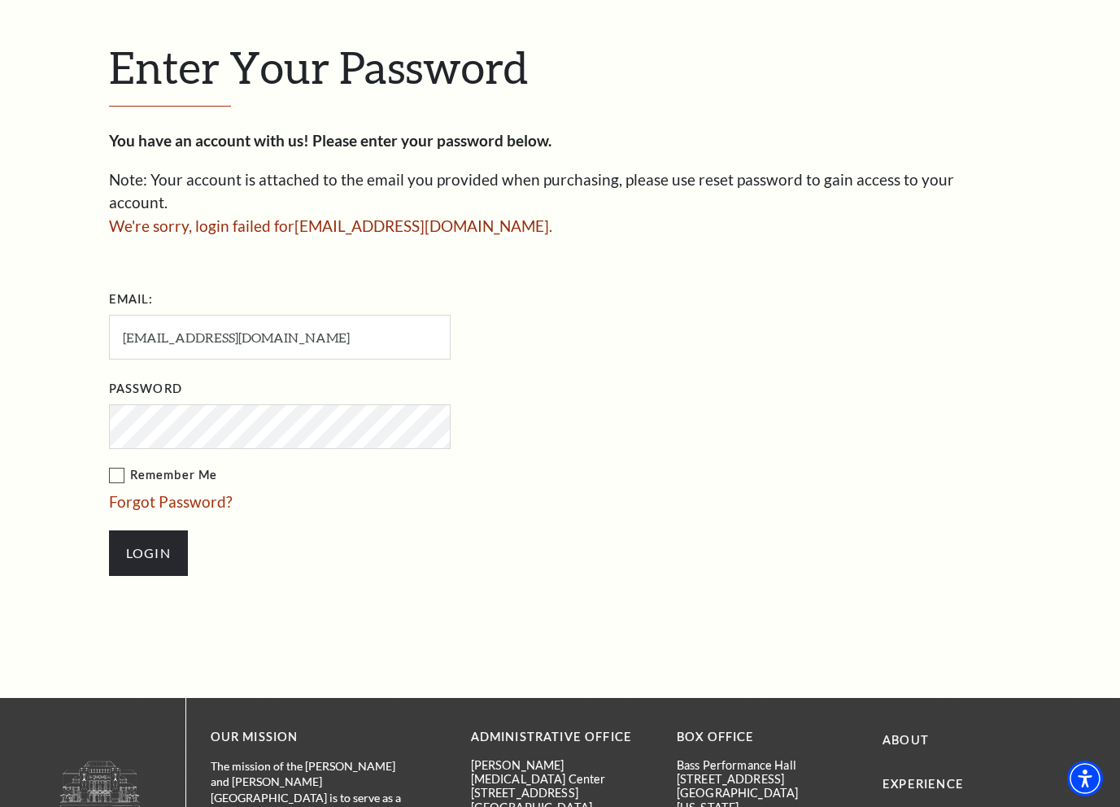
click at [622, 315] on ul "Email: [EMAIL_ADDRESS][DOMAIN_NAME] Password Remember Me Forgot Password? Login" at bounding box center [373, 439] width 529 height 306
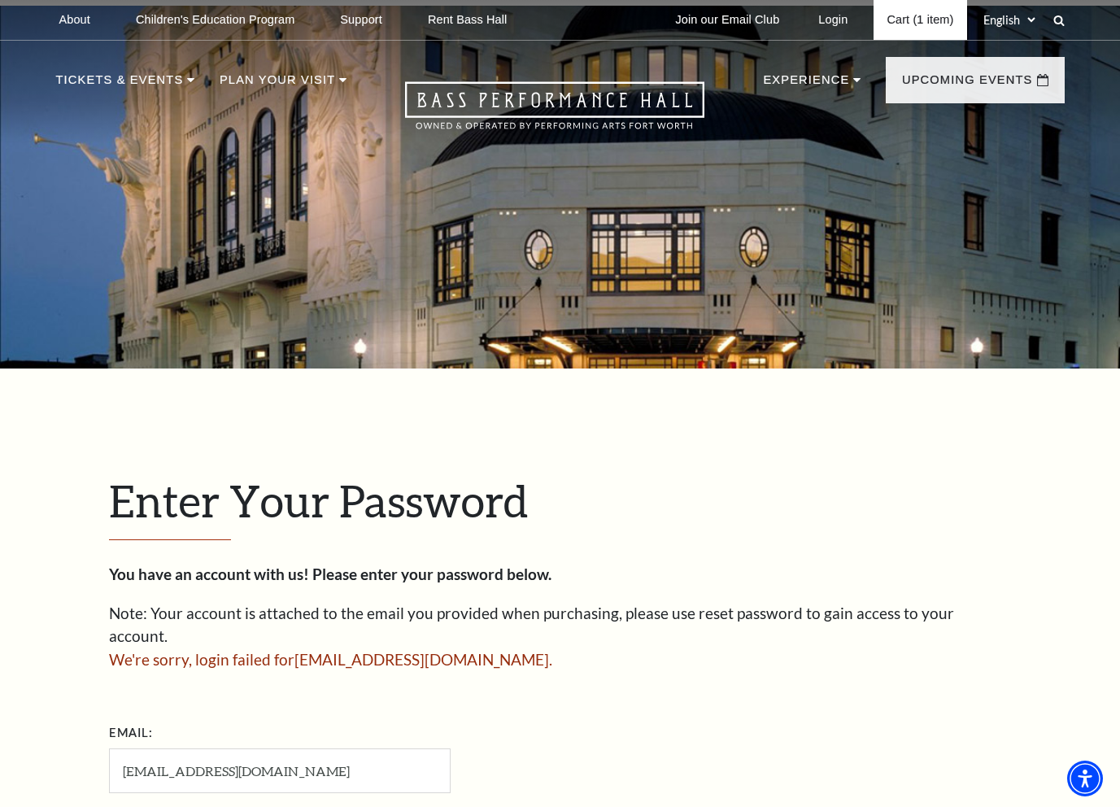
click at [896, 27] on link "Cart (1 item)" at bounding box center [920, 20] width 93 height 40
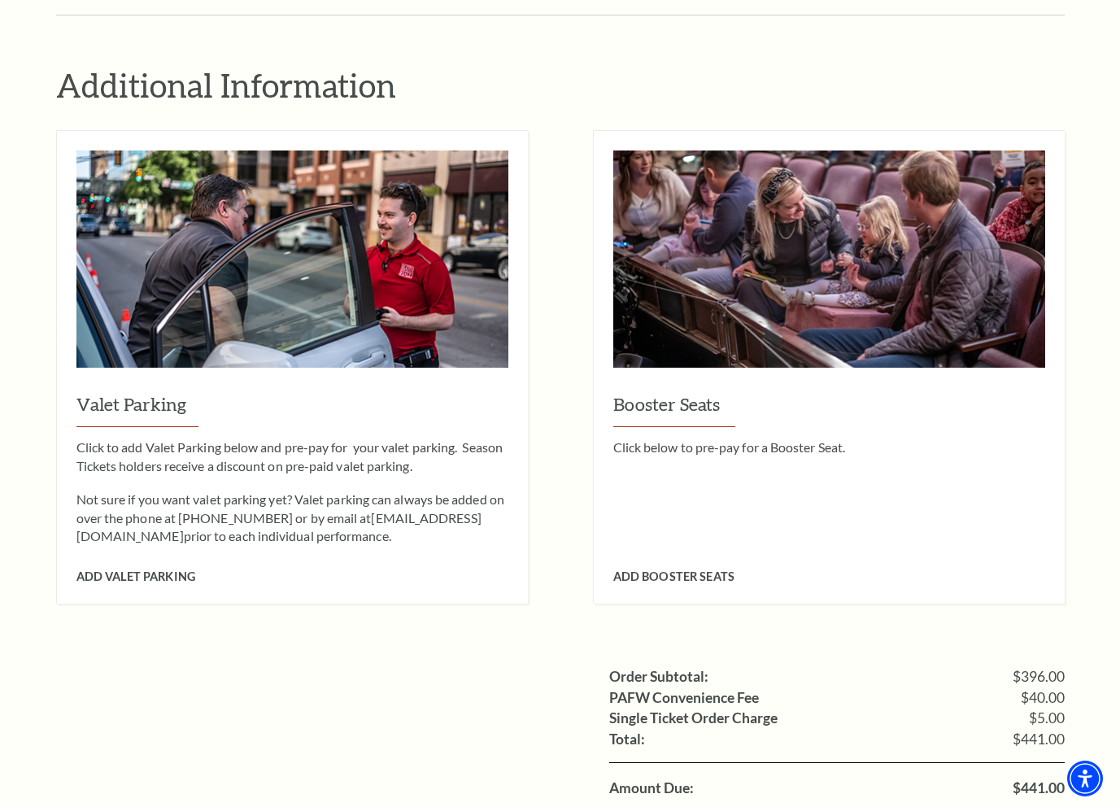
scroll to position [1301, 0]
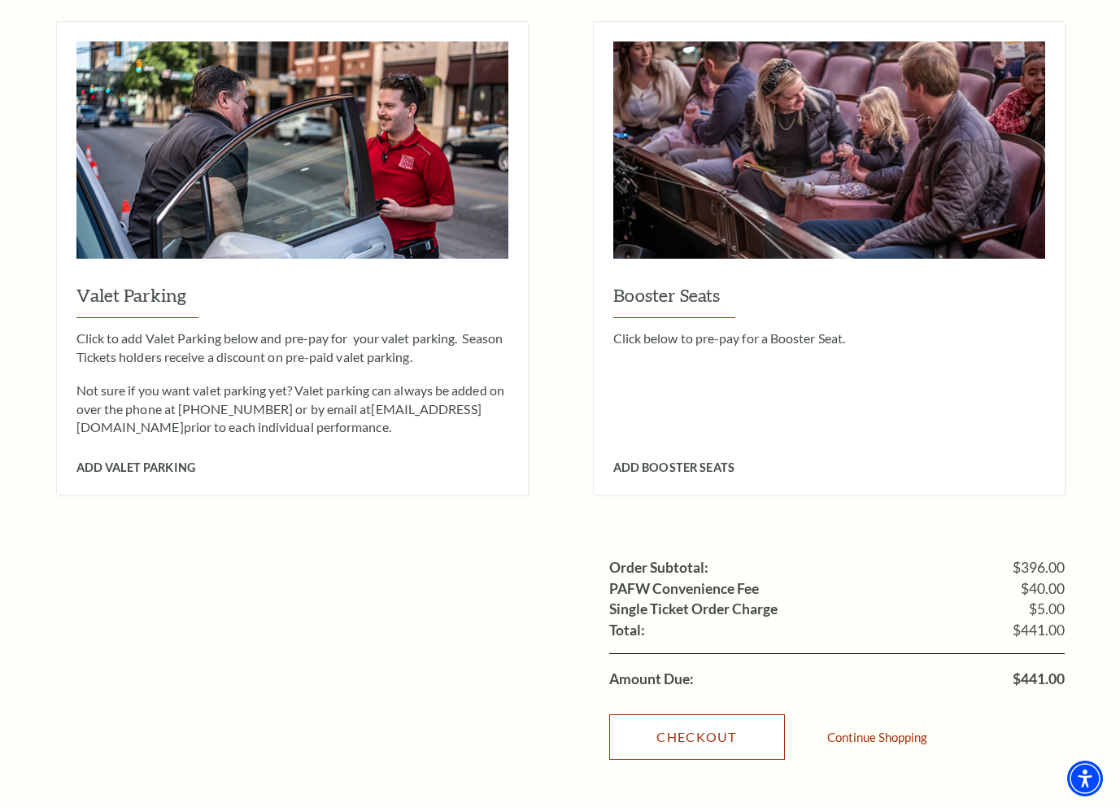
click at [726, 714] on link "Checkout" at bounding box center [697, 737] width 176 height 46
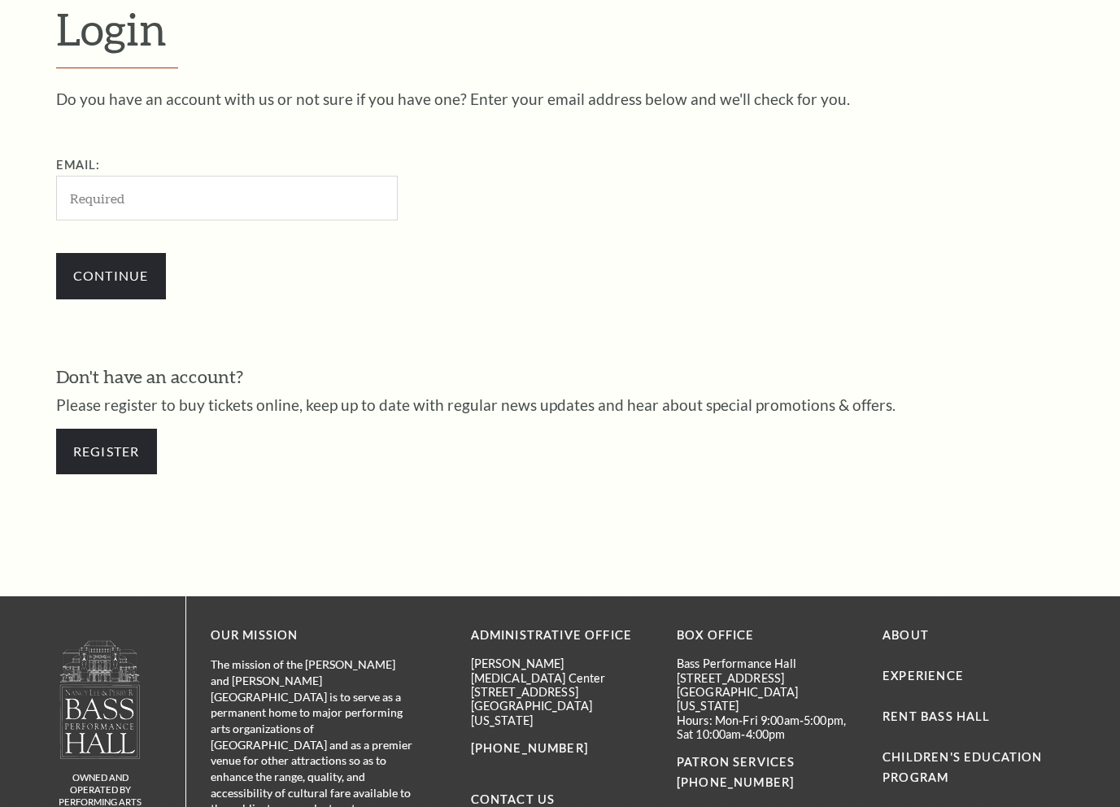
scroll to position [459, 0]
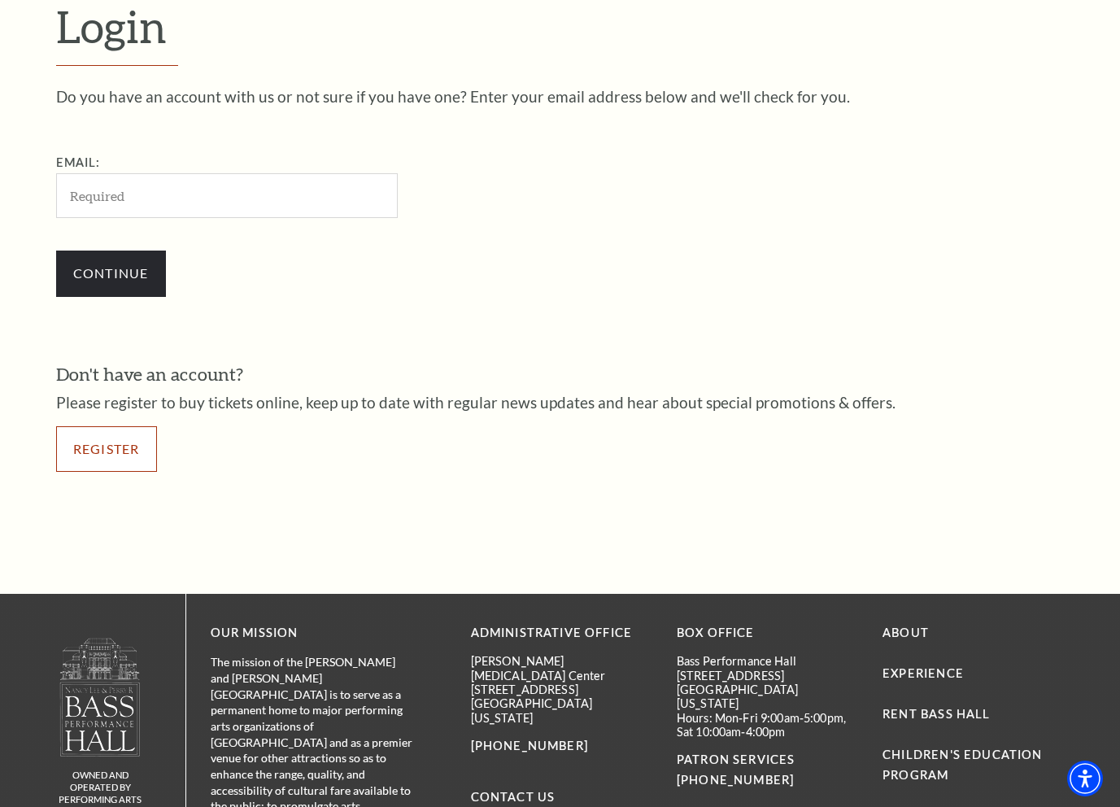
click at [116, 448] on link "Register" at bounding box center [106, 449] width 101 height 46
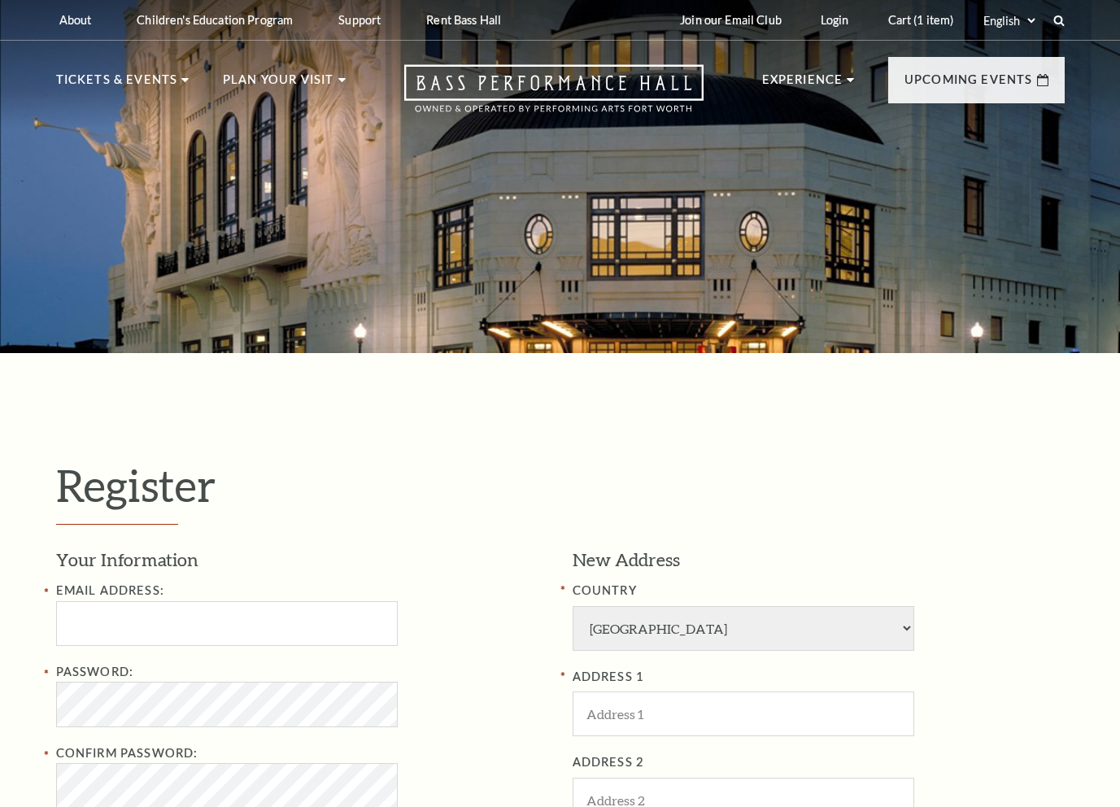
select select "1"
select select "TX"
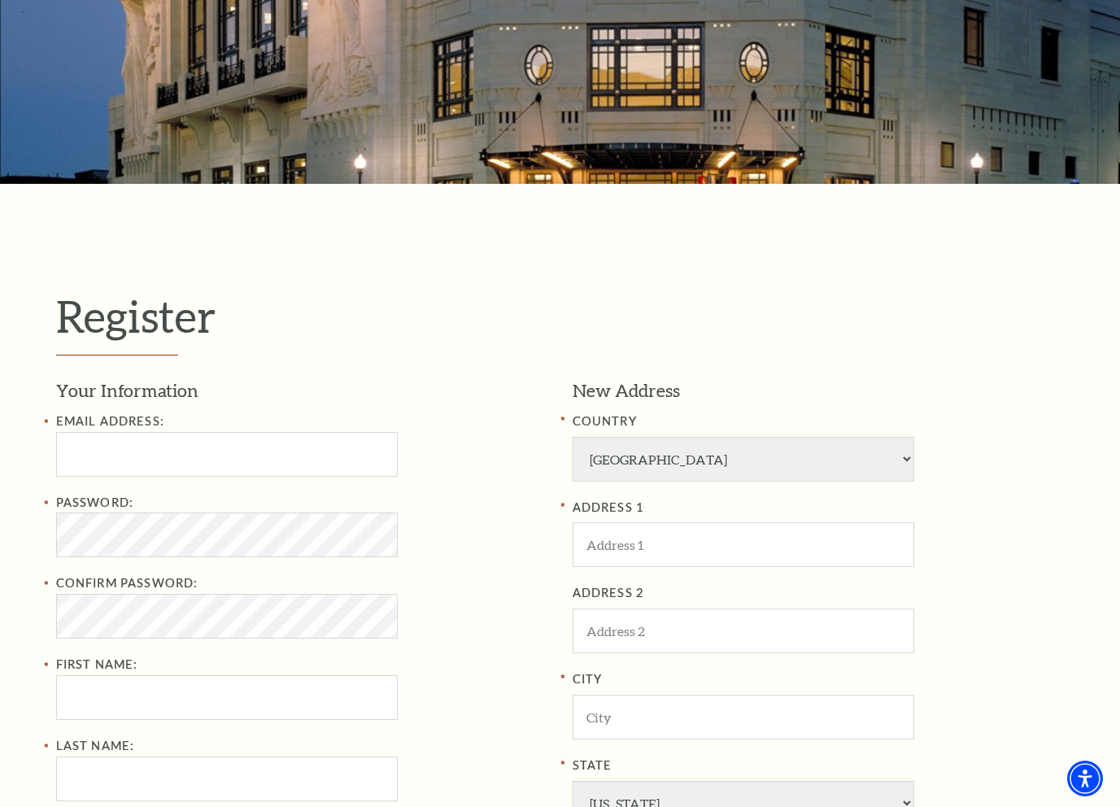
scroll to position [244, 0]
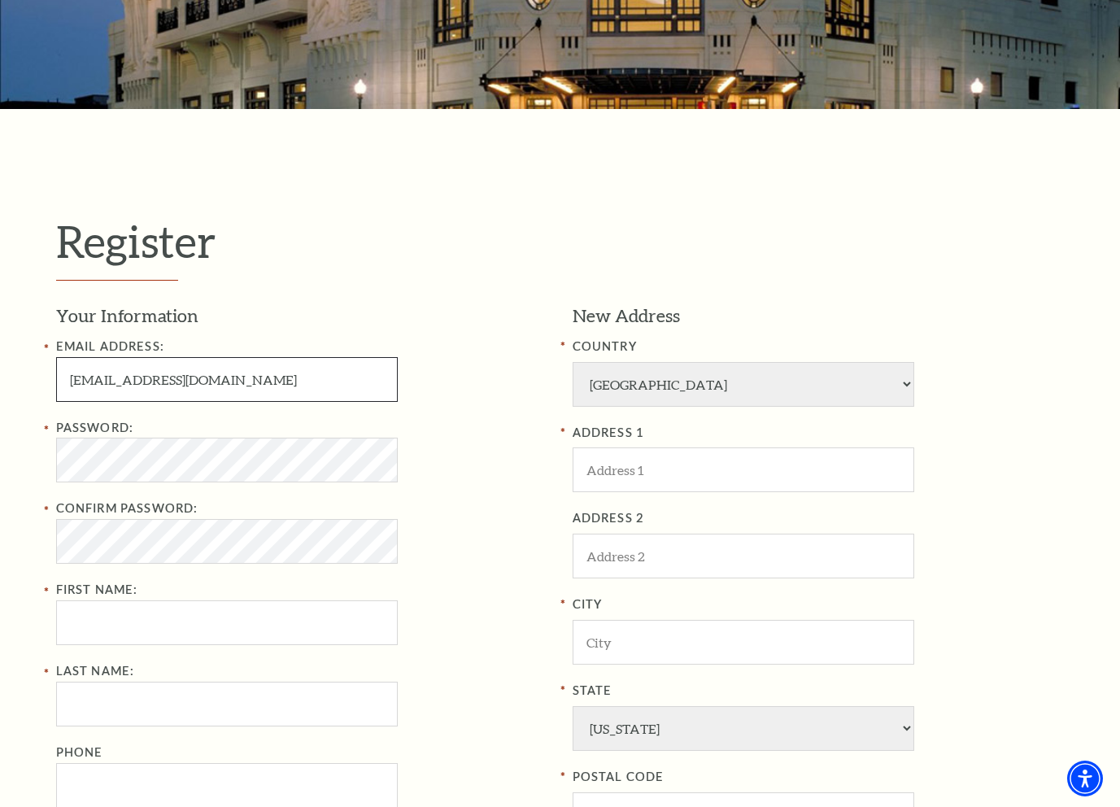
click at [130, 389] on input "maimhoclan74@gmail.com" at bounding box center [227, 379] width 342 height 45
drag, startPoint x: 147, startPoint y: 386, endPoint x: 174, endPoint y: 386, distance: 26.8
click at [147, 386] on input "maimhoclan74@gmail.com" at bounding box center [227, 379] width 342 height 45
type input "maimhocla454@gmail.com"
click at [8, 479] on div "Register Your Information Email Address: maimhocla454@gmail.com Password: Confi…" at bounding box center [560, 605] width 1120 height 993
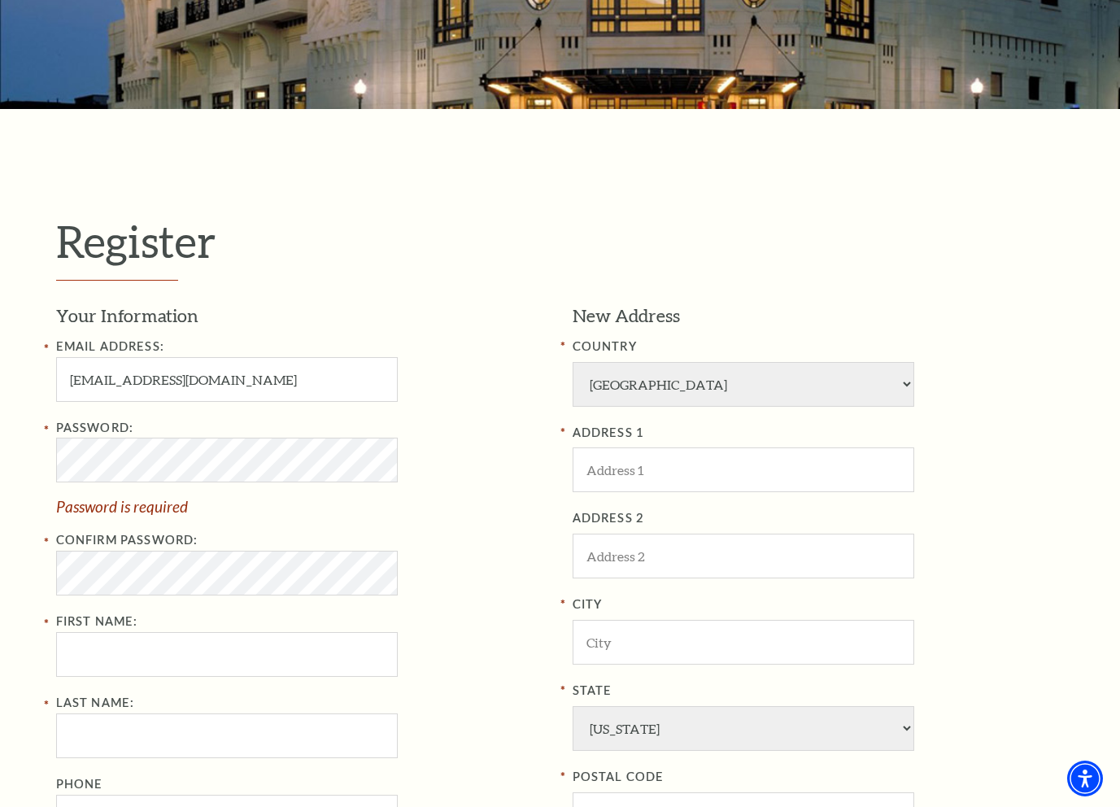
click at [85, 423] on label "Password:" at bounding box center [95, 428] width 78 height 14
copy label "Password"
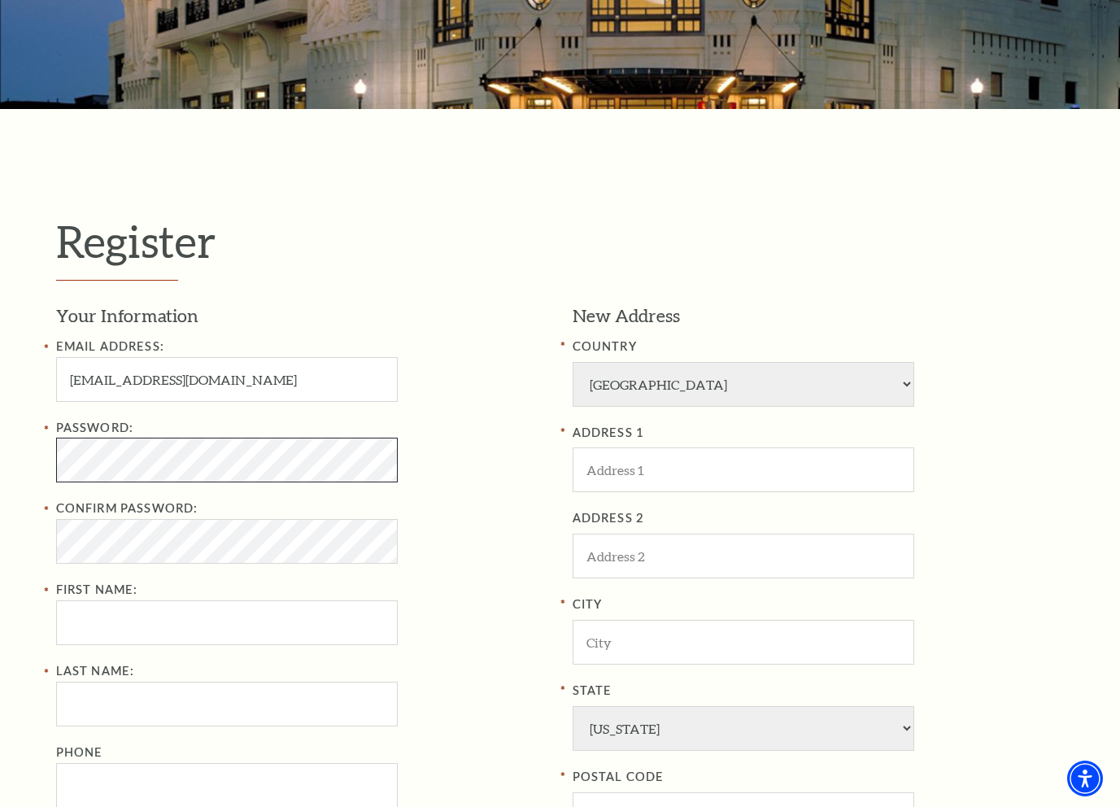
click at [0, 456] on html "Skip to main content Enable accessibility for low vision Open the accessibility…" at bounding box center [560, 159] width 1120 height 807
click at [0, 458] on html "Skip to main content Enable accessibility for low vision Open the accessibility…" at bounding box center [560, 159] width 1120 height 807
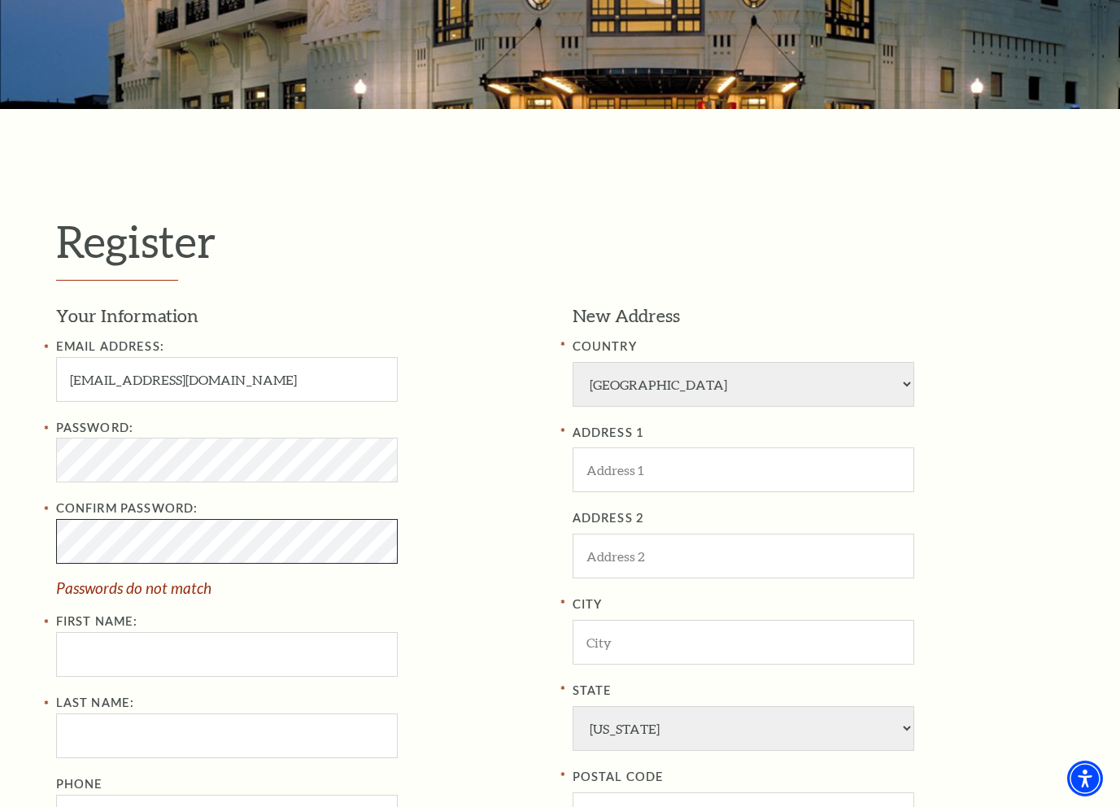
click at [0, 532] on html "Skip to main content Enable accessibility for low vision Open the accessibility…" at bounding box center [560, 159] width 1120 height 807
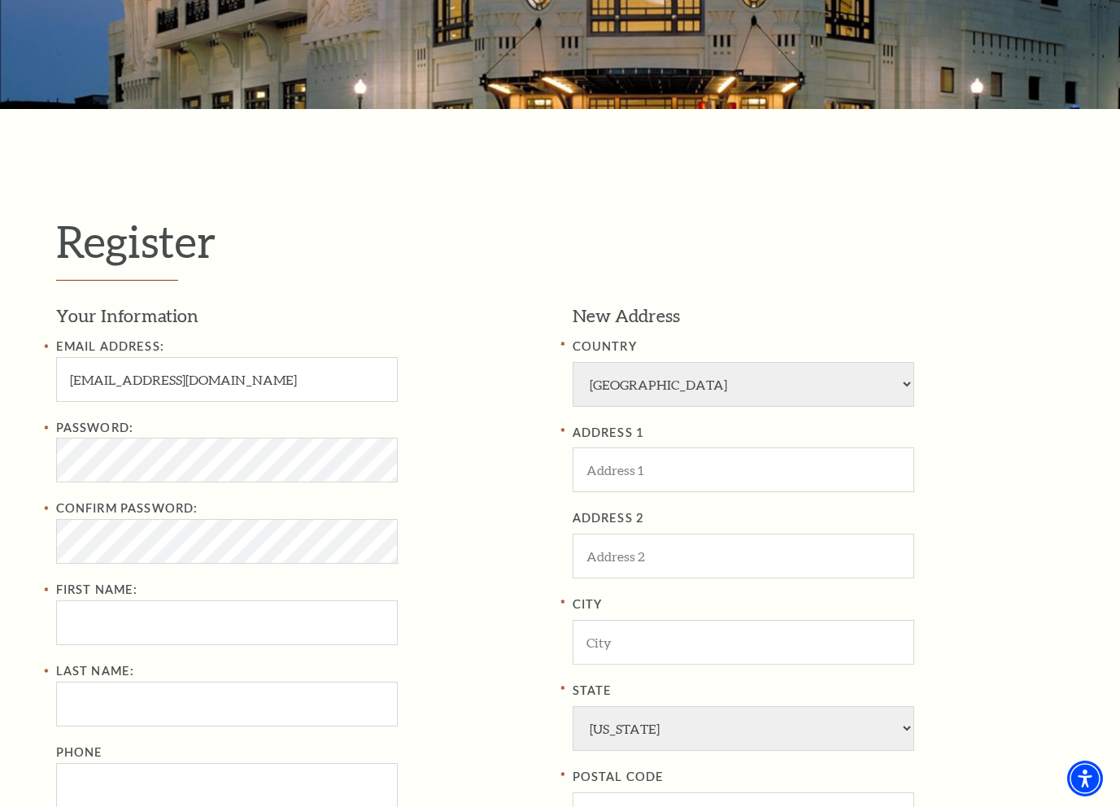
click at [428, 445] on div "Password:" at bounding box center [302, 450] width 492 height 65
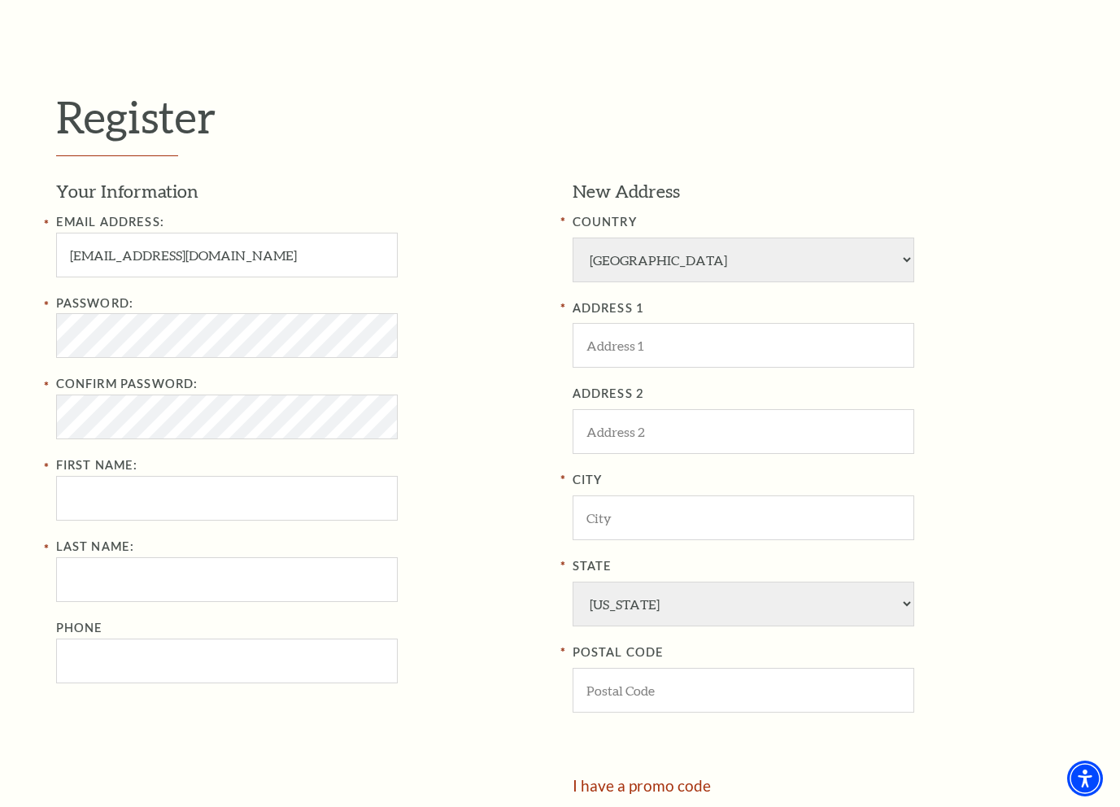
scroll to position [569, 0]
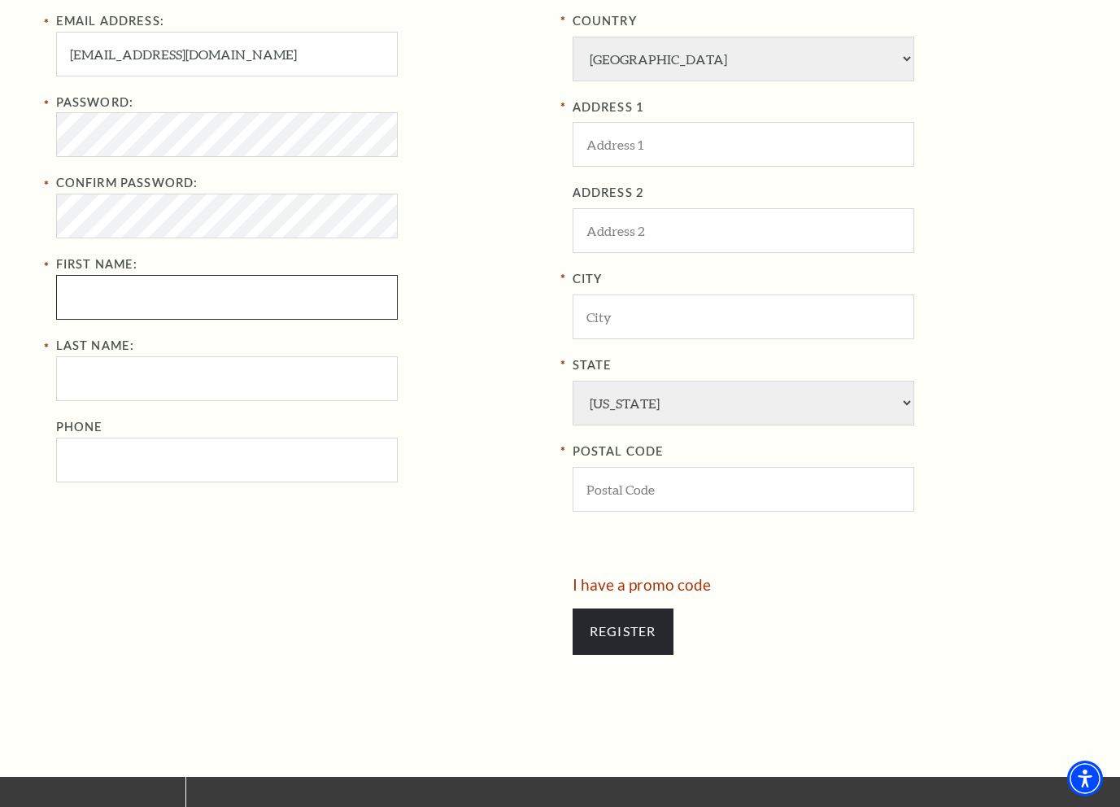
click at [155, 286] on input "First Name:" at bounding box center [227, 297] width 342 height 45
type input "Le"
type input "Tinh"
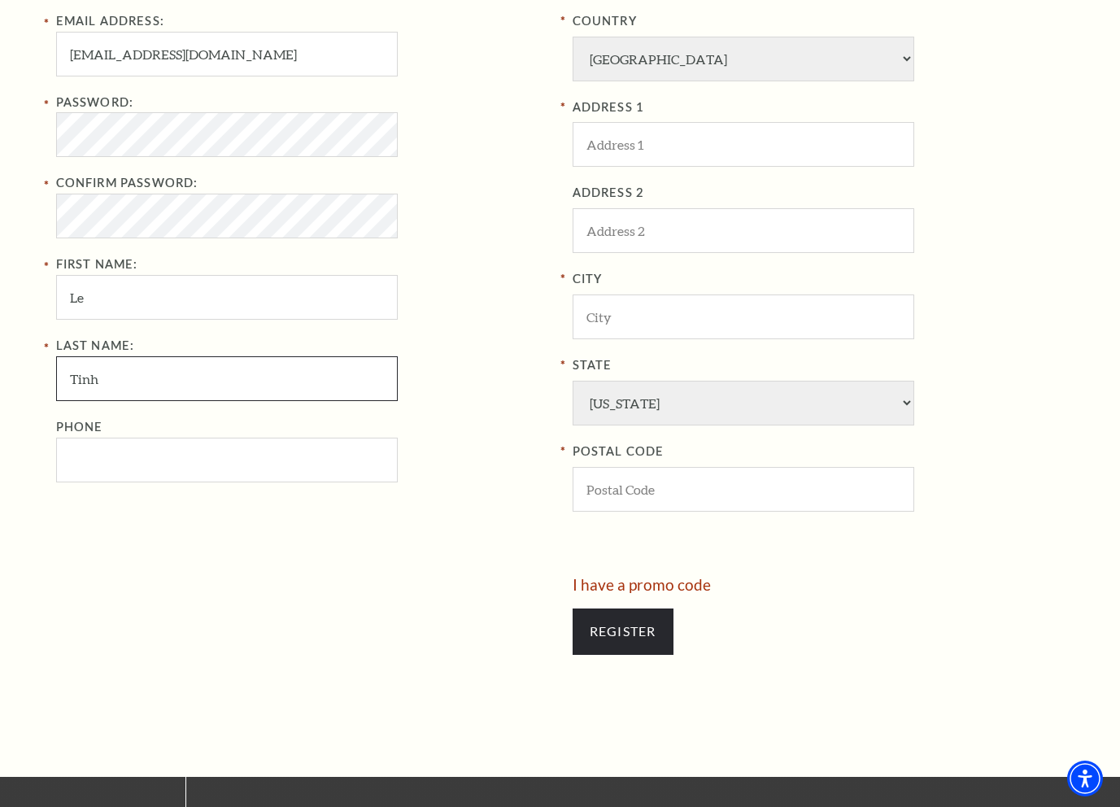
type input "4842989843"
type input "741 S Cherokee Ln"
type input "Lodi"
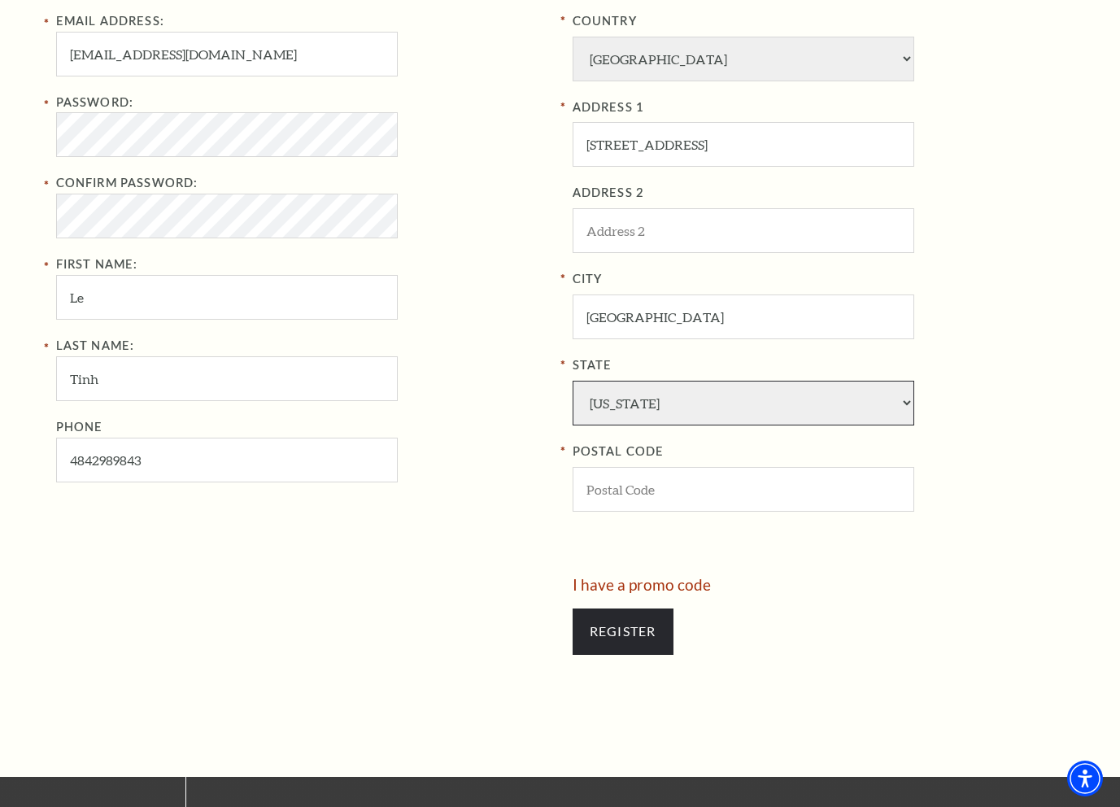
select select "CA"
type input "95240"
type input "484-298-9843"
click at [519, 360] on div "Last Name: Tinh Phone 484-298-9843" at bounding box center [302, 409] width 492 height 146
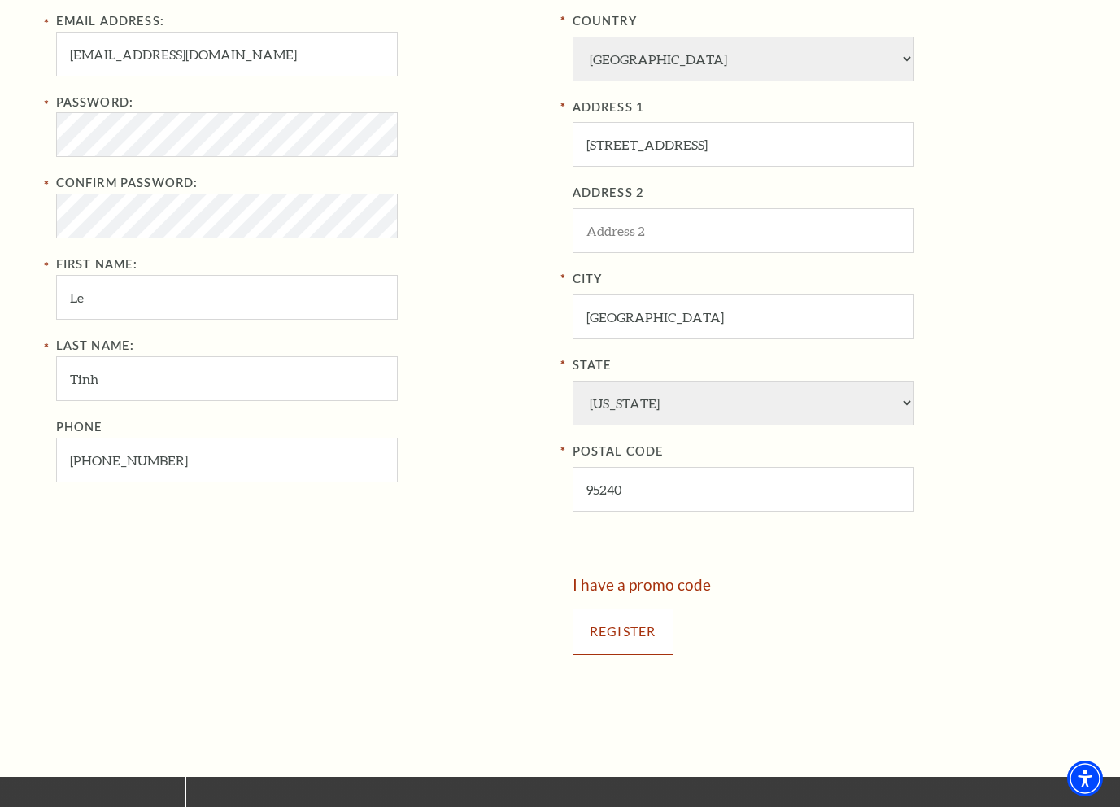
click at [611, 624] on input "Register" at bounding box center [623, 631] width 101 height 46
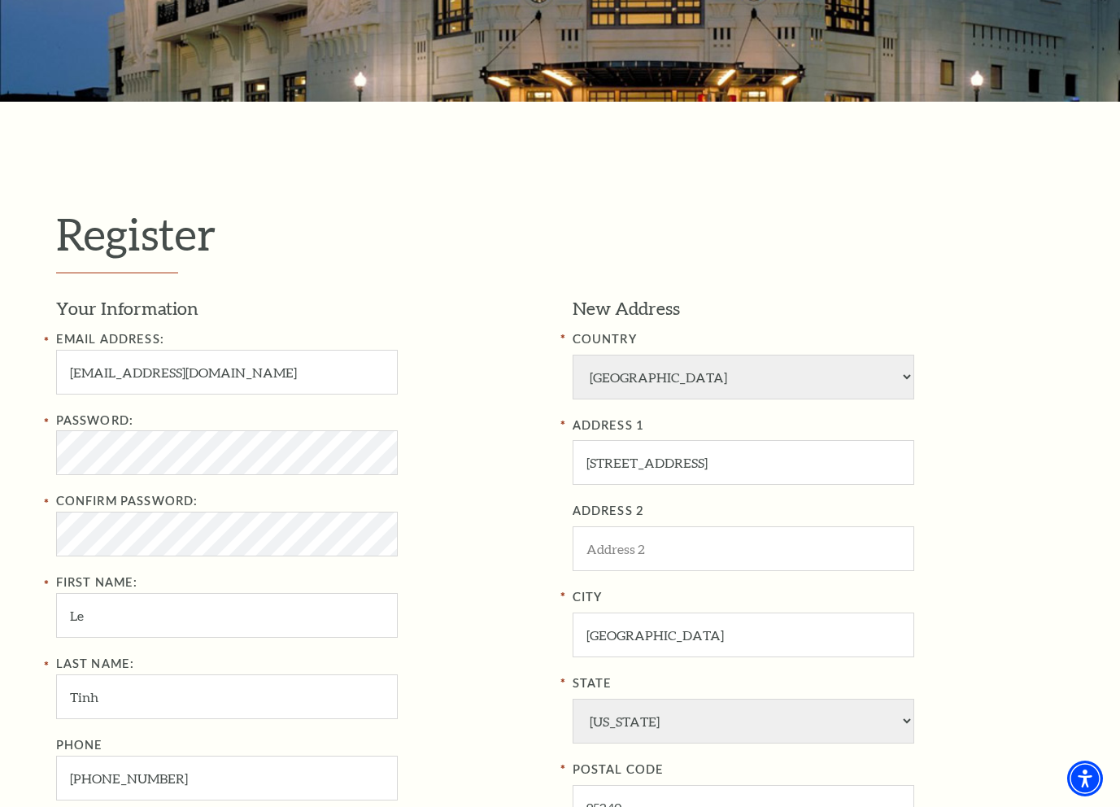
scroll to position [244, 0]
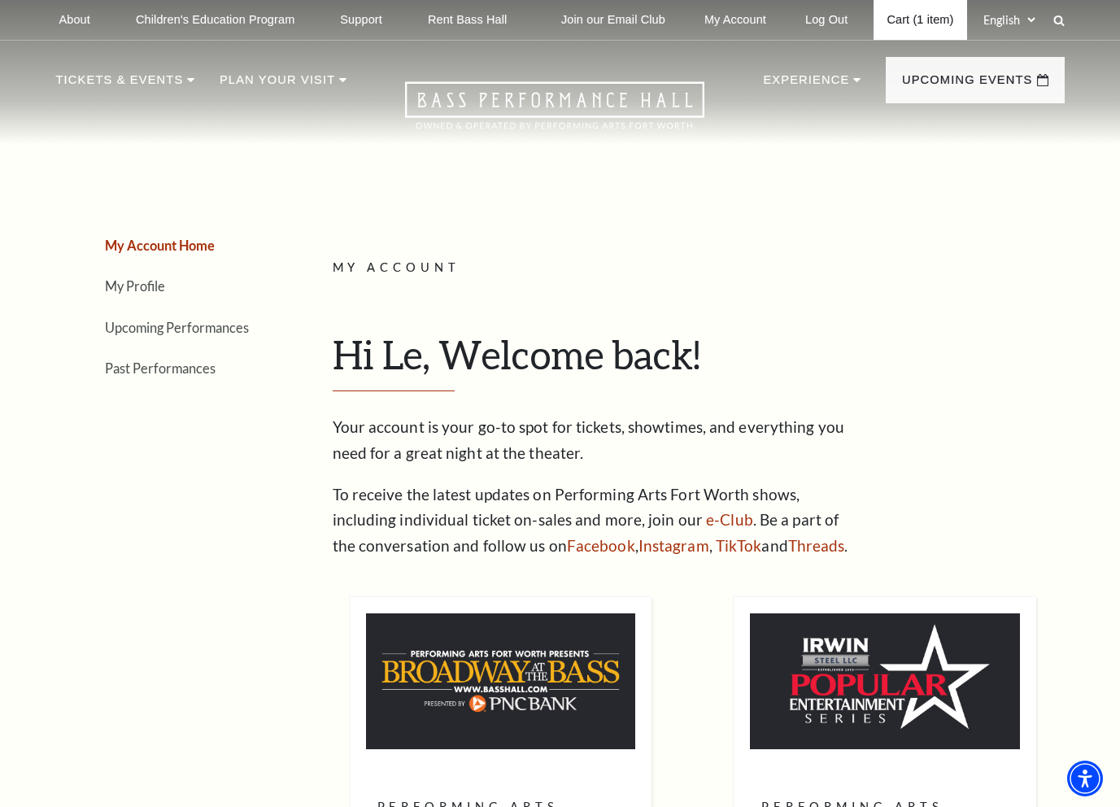
click at [905, 18] on link "Cart (1 item)" at bounding box center [920, 20] width 93 height 40
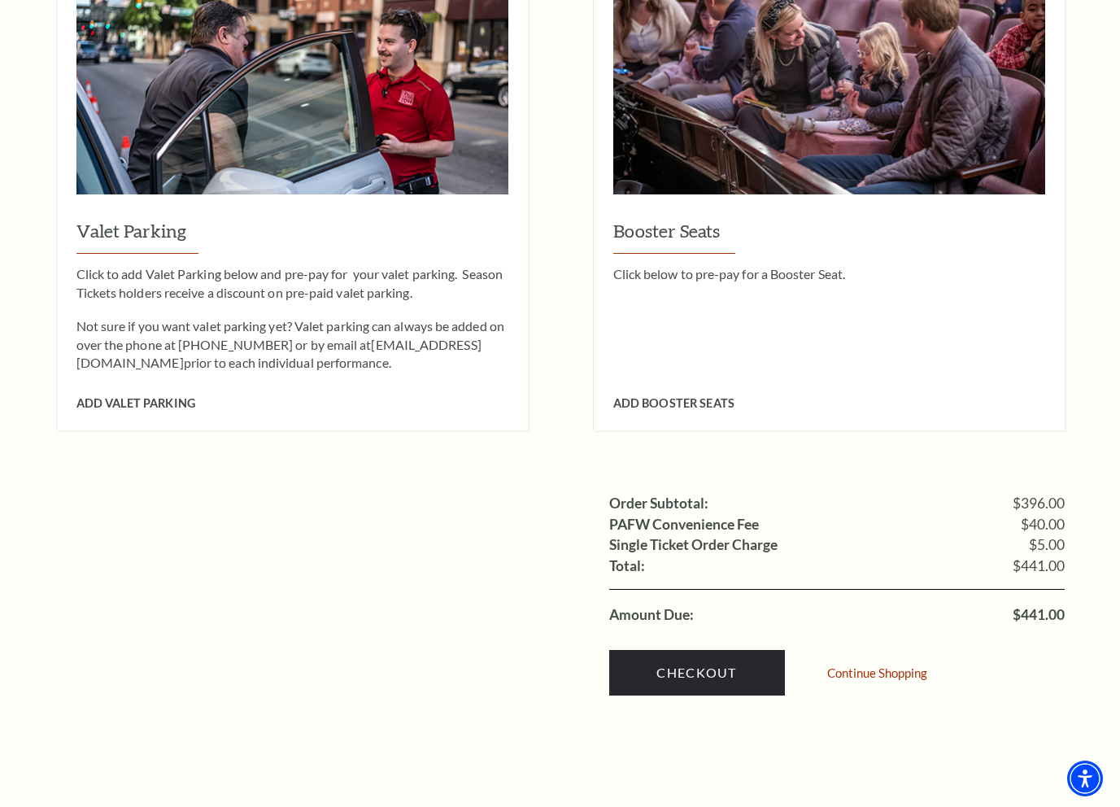
scroll to position [1383, 0]
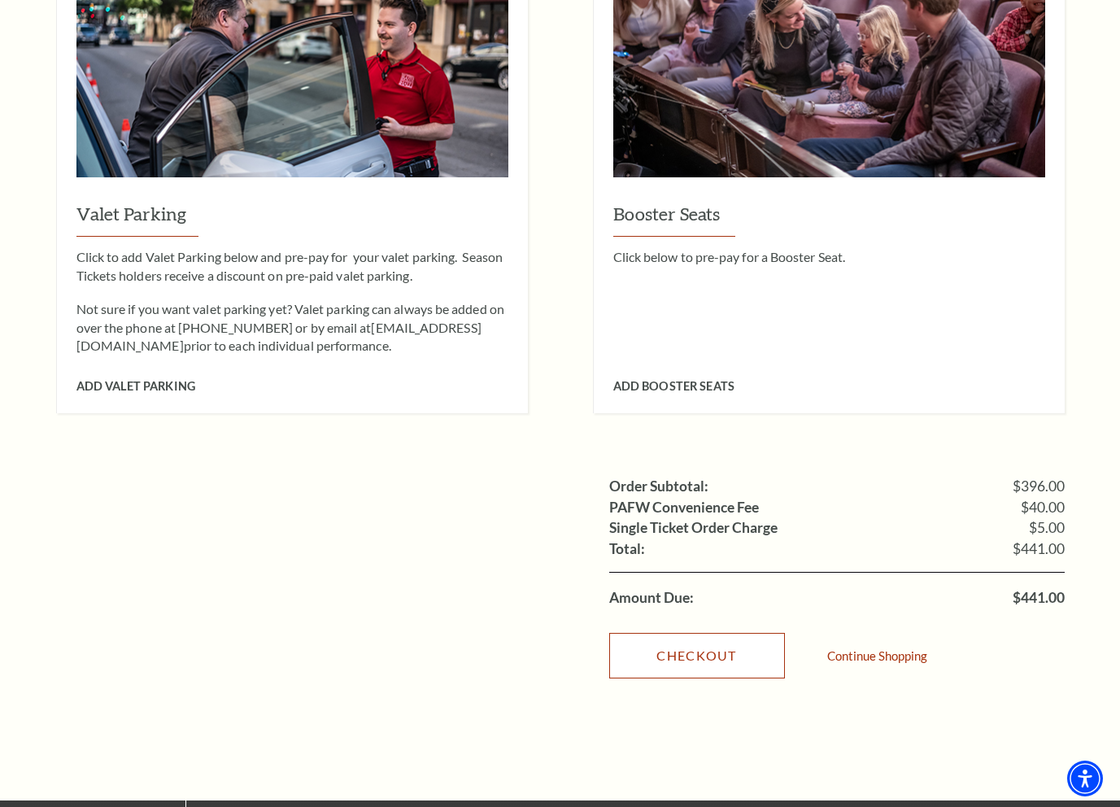
click at [707, 633] on link "Checkout" at bounding box center [697, 656] width 176 height 46
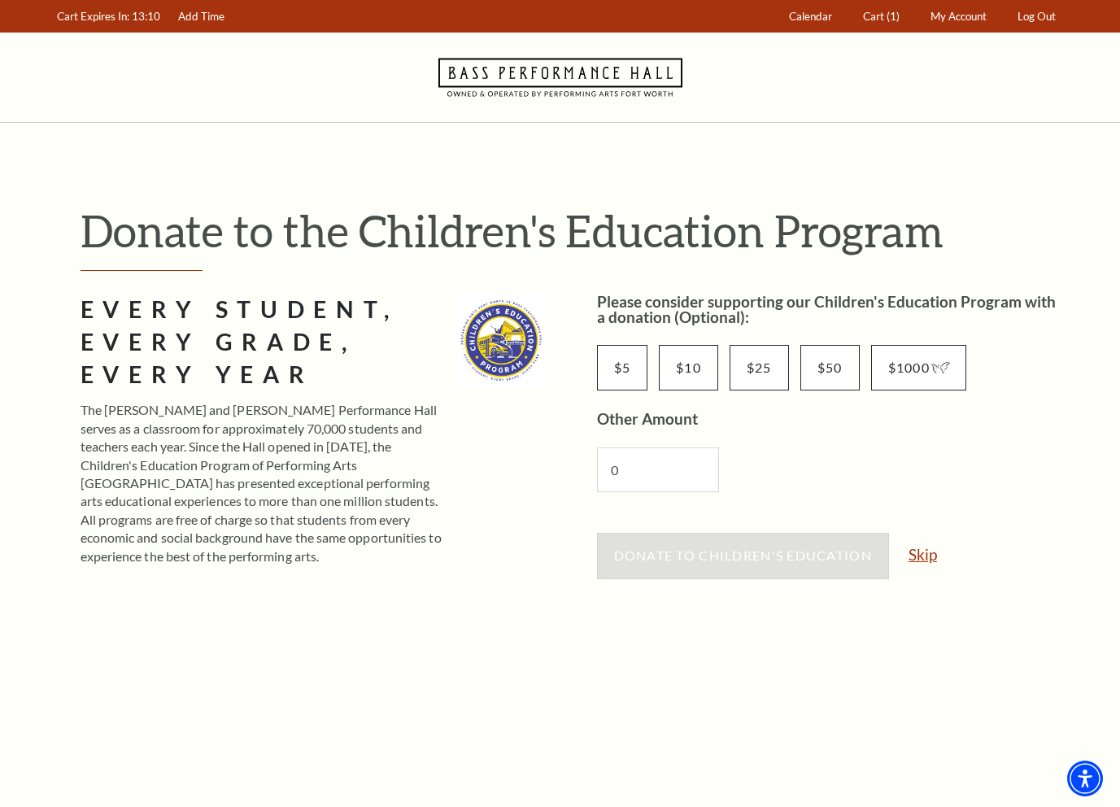
click at [933, 558] on link "Skip" at bounding box center [923, 554] width 28 height 15
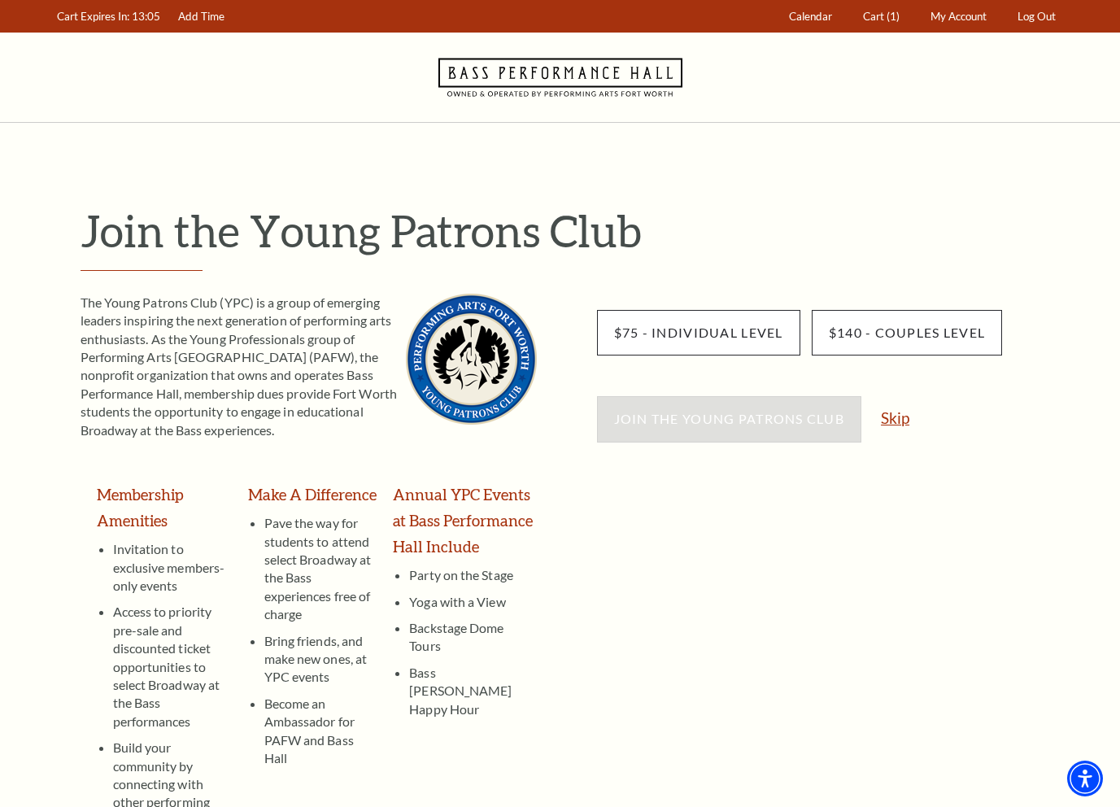
click at [898, 415] on link "Skip" at bounding box center [895, 417] width 28 height 15
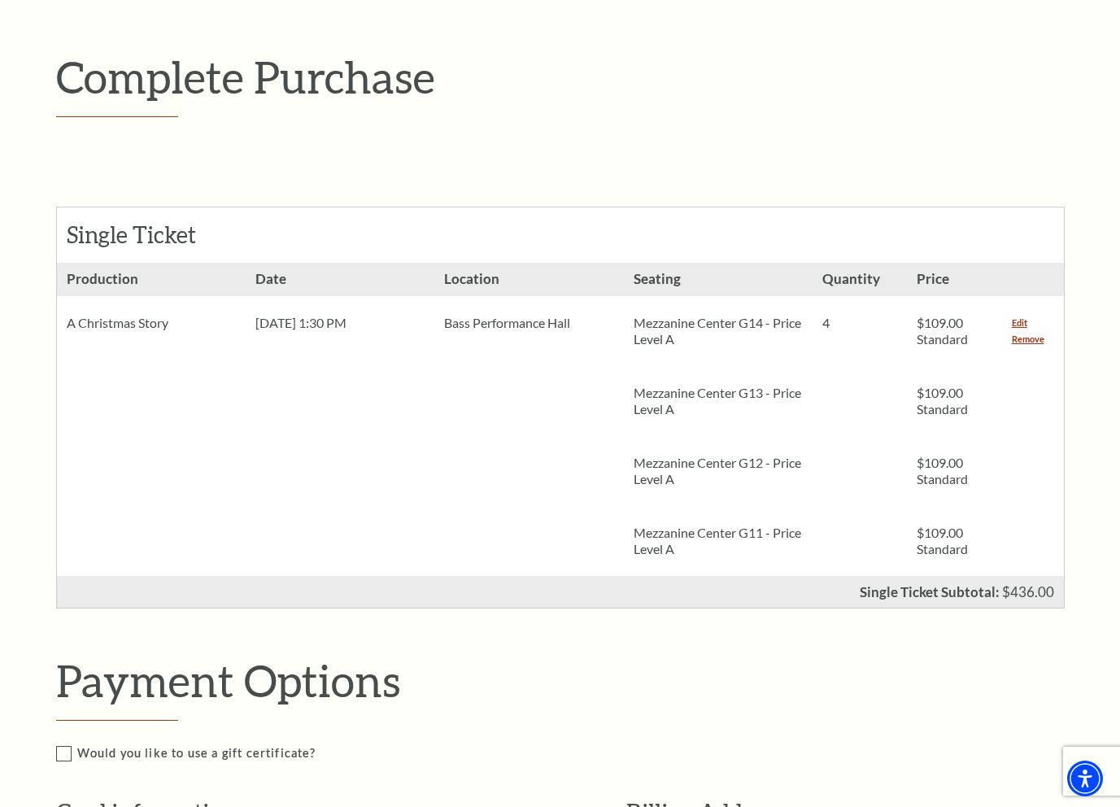
scroll to position [81, 0]
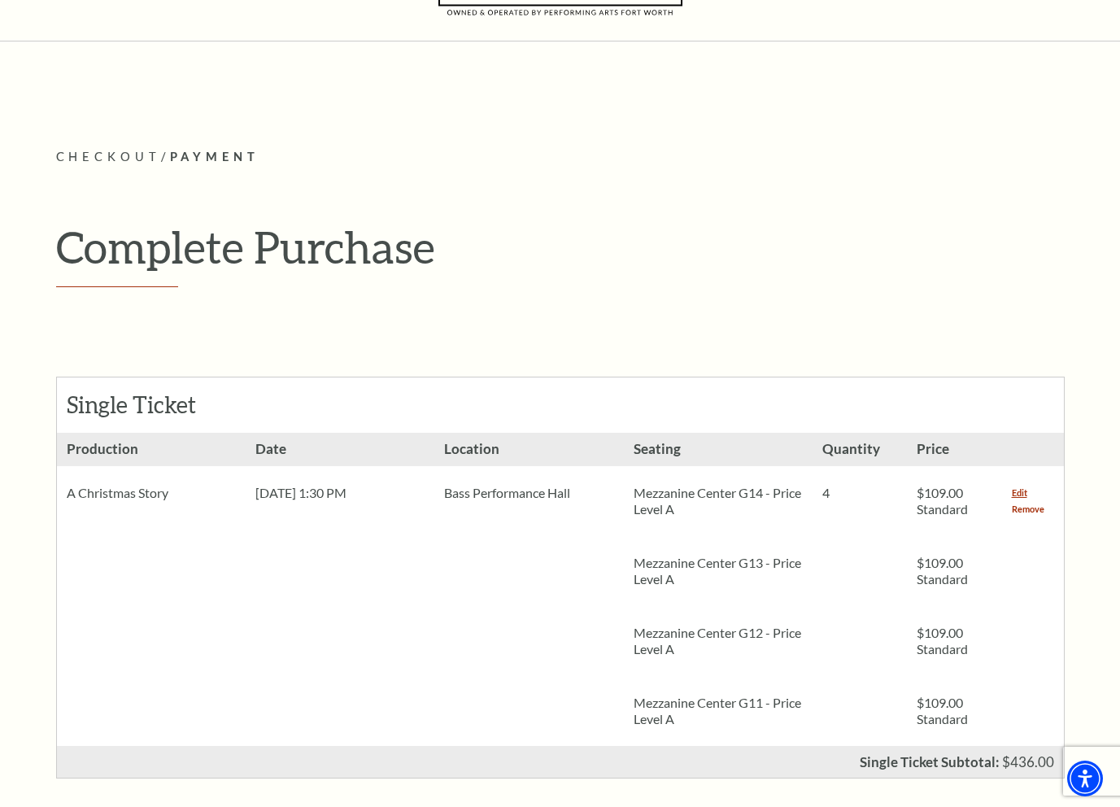
click at [1028, 506] on link "Remove" at bounding box center [1028, 509] width 33 height 16
